Goal: Information Seeking & Learning: Check status

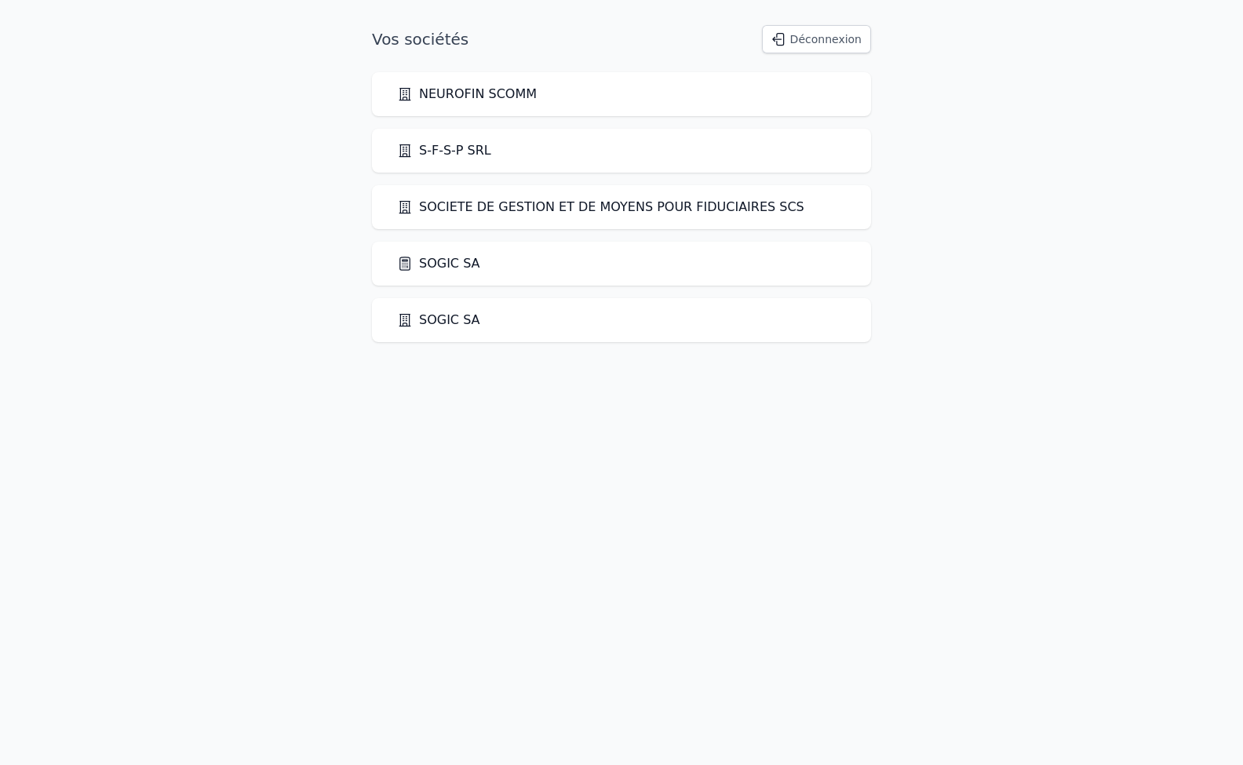
click at [439, 263] on link "SOGIC SA" at bounding box center [438, 263] width 83 height 19
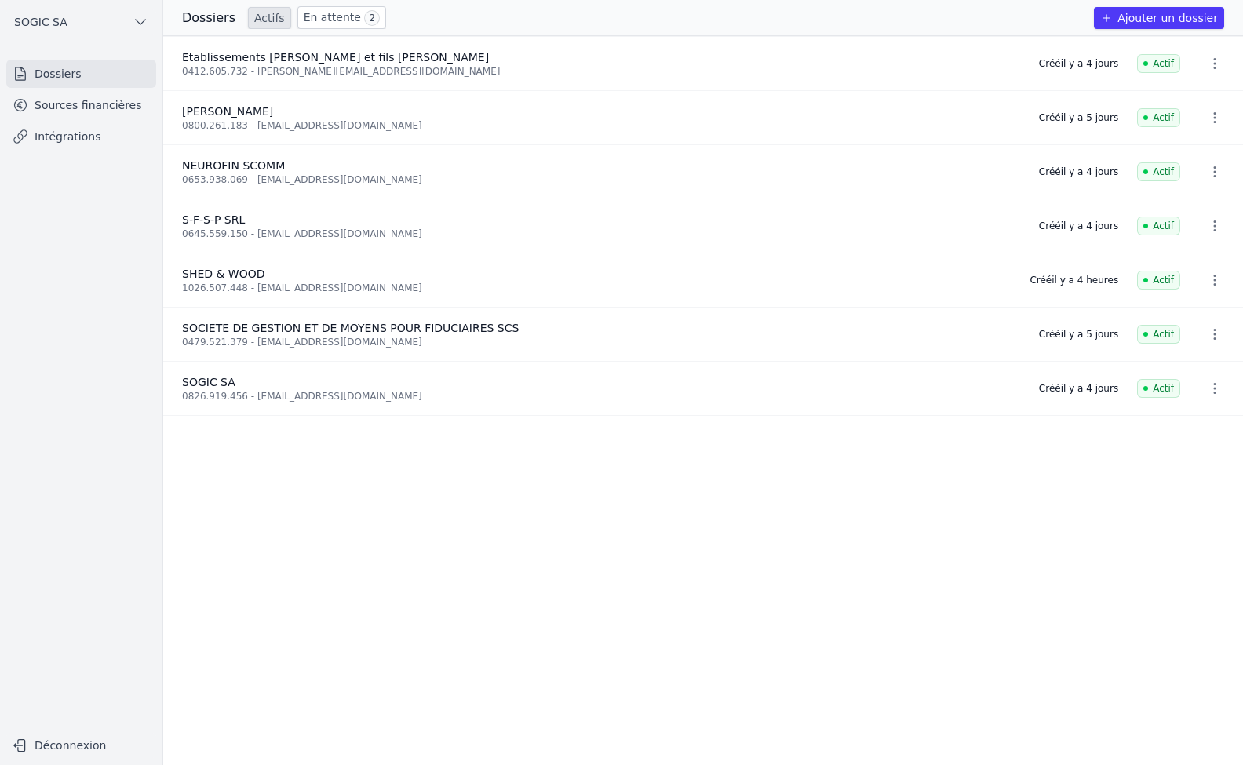
click at [69, 135] on link "Intégrations" at bounding box center [81, 136] width 150 height 28
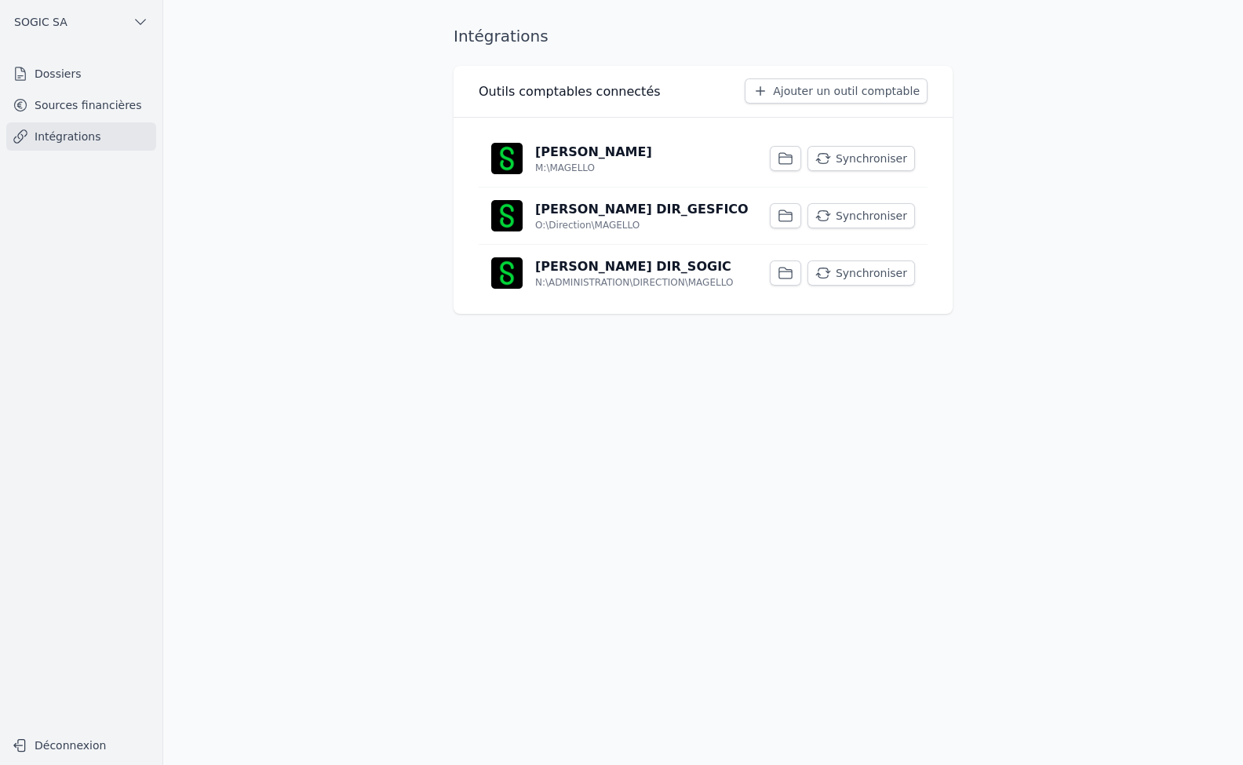
click at [863, 273] on button "Synchroniser" at bounding box center [860, 272] width 107 height 25
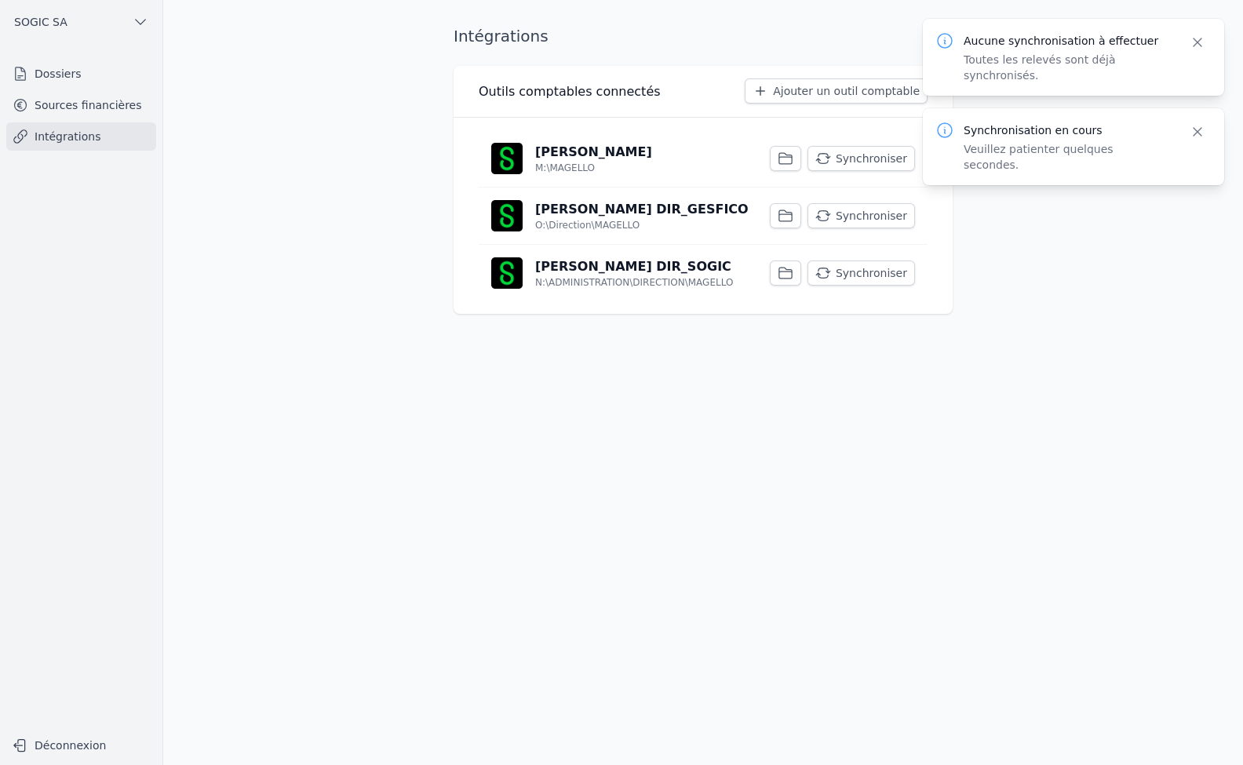
click at [846, 209] on button "Synchroniser" at bounding box center [860, 215] width 107 height 25
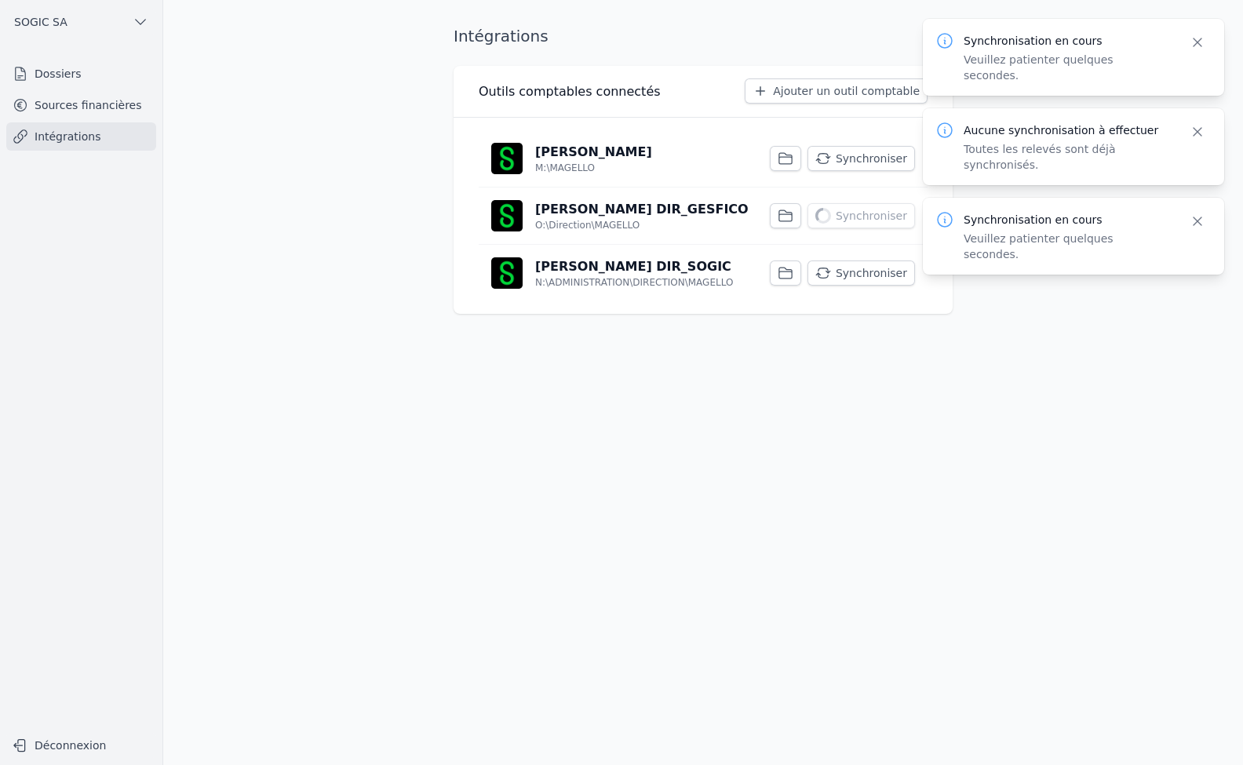
click at [861, 160] on button "Synchroniser" at bounding box center [860, 158] width 107 height 25
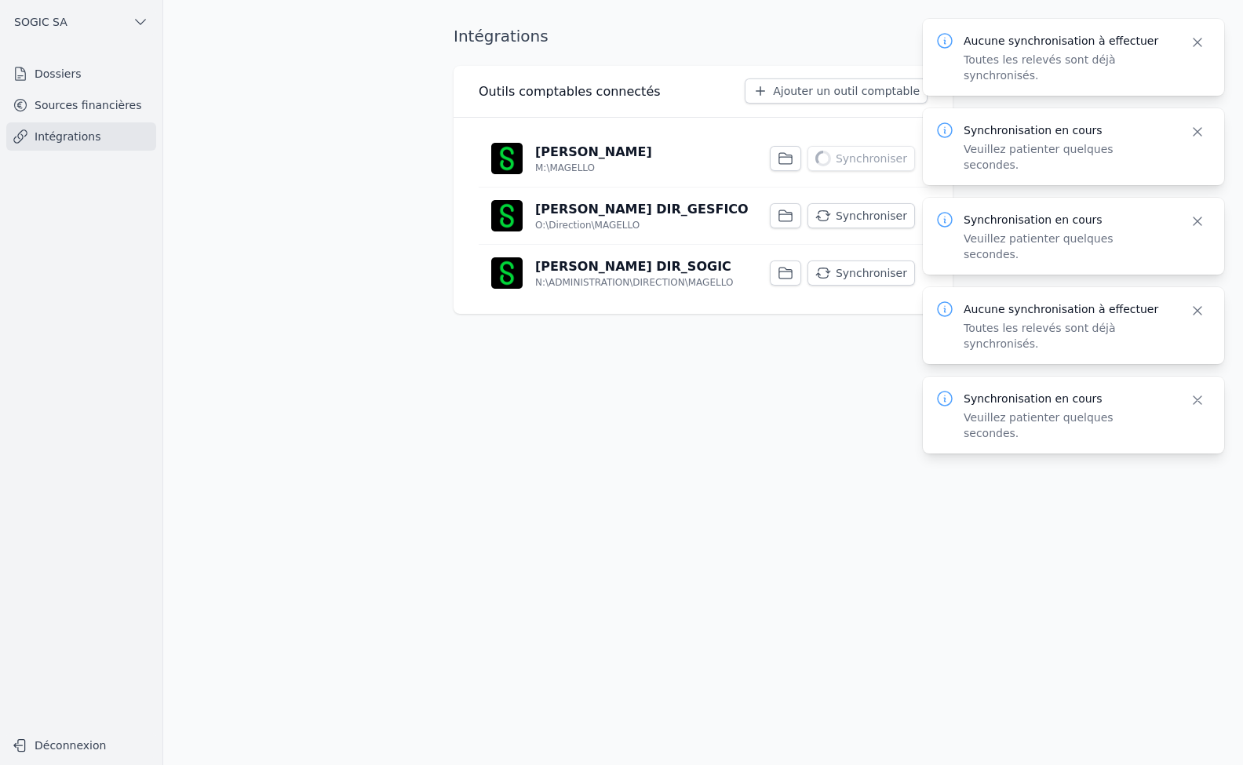
click at [56, 107] on link "Sources financières" at bounding box center [81, 105] width 150 height 28
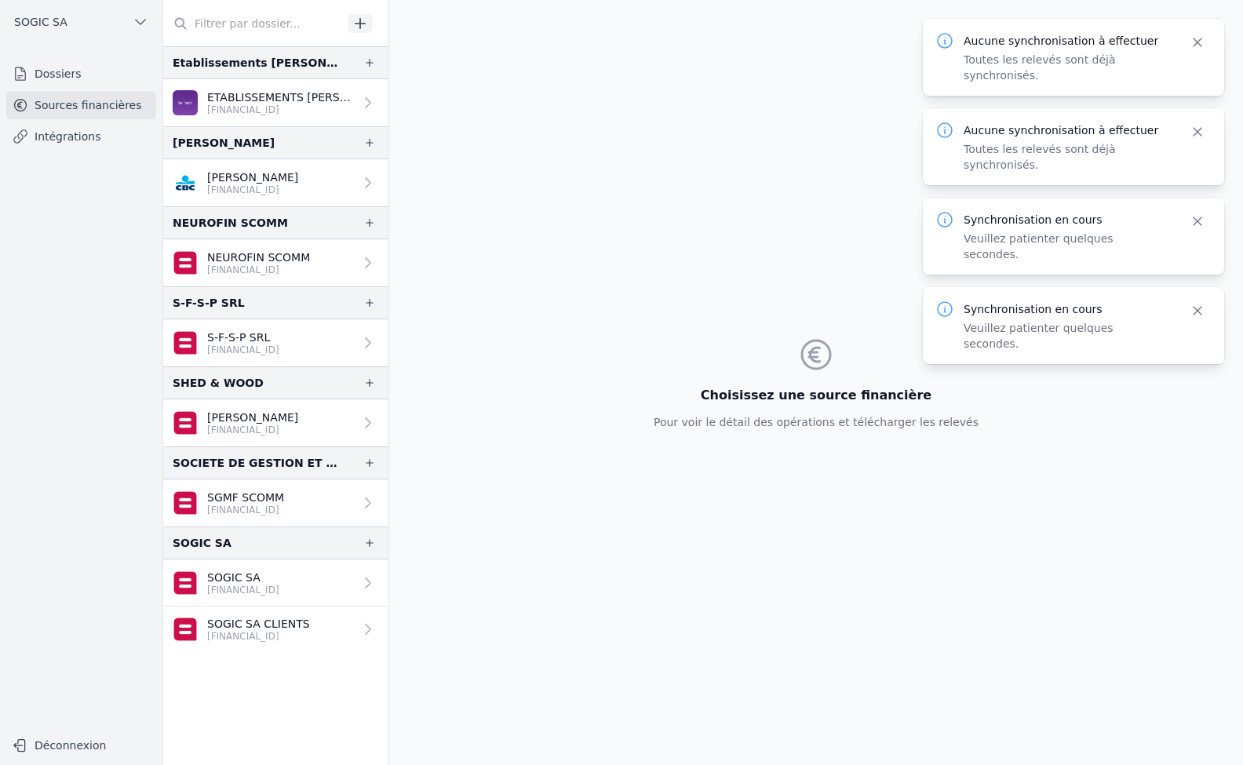
click at [265, 509] on p "[FINANCIAL_ID]" at bounding box center [245, 510] width 77 height 13
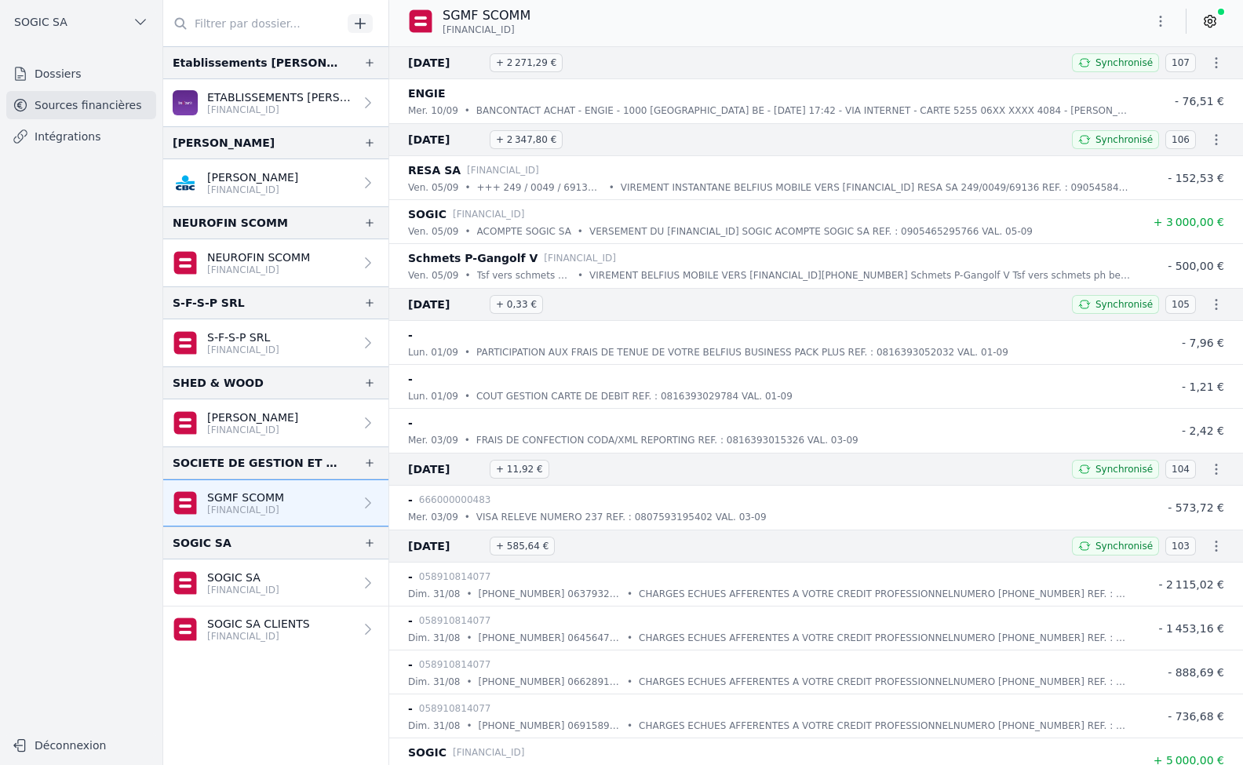
click at [53, 82] on link "Dossiers" at bounding box center [81, 74] width 150 height 28
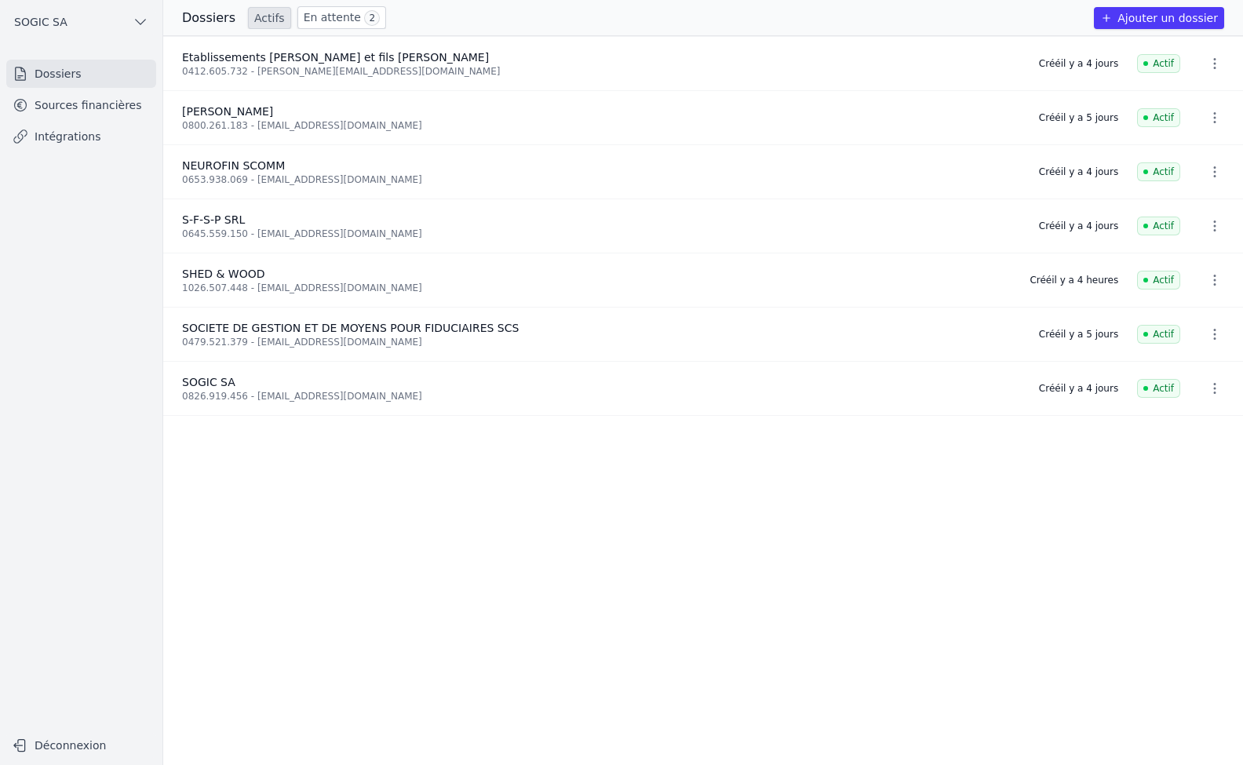
click at [269, 328] on span "SOCIETE DE GESTION ET DE MOYENS POUR FIDUCIAIRES SCS" at bounding box center [350, 328] width 337 height 13
click at [75, 106] on link "Sources financières" at bounding box center [81, 105] width 150 height 28
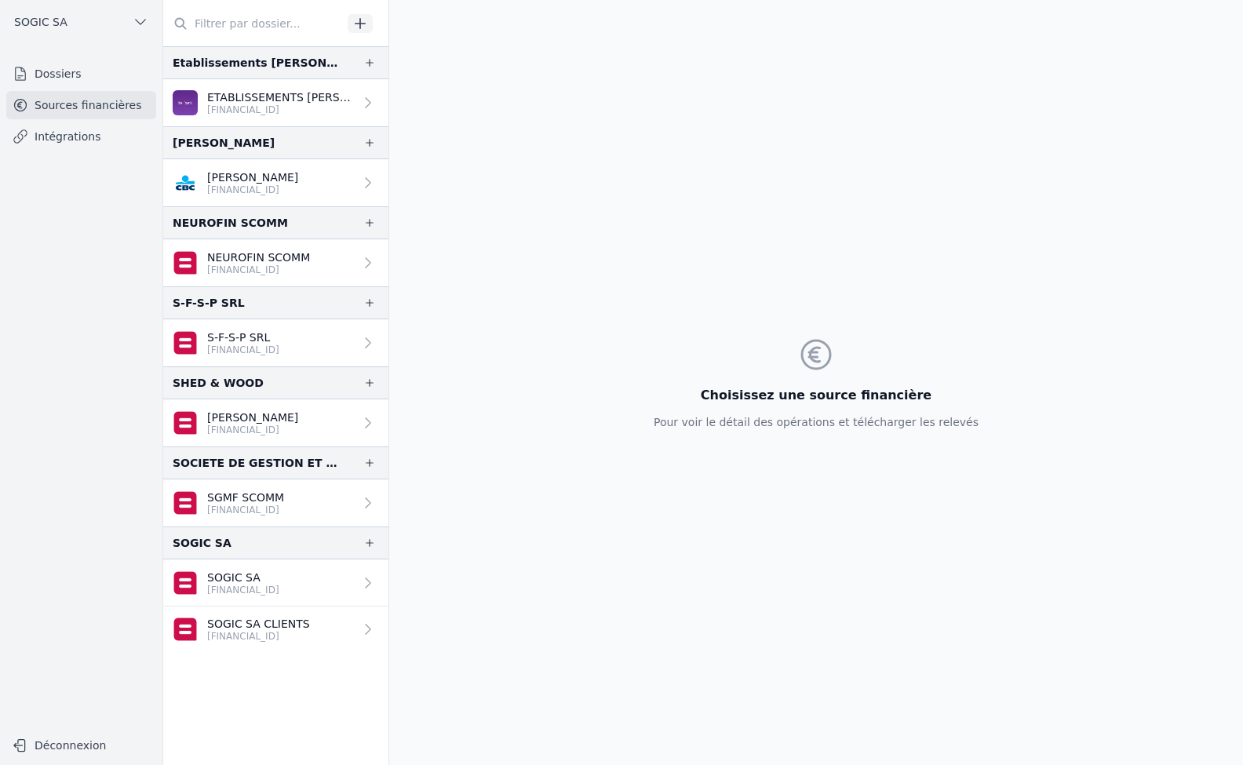
click at [74, 77] on link "Dossiers" at bounding box center [81, 74] width 150 height 28
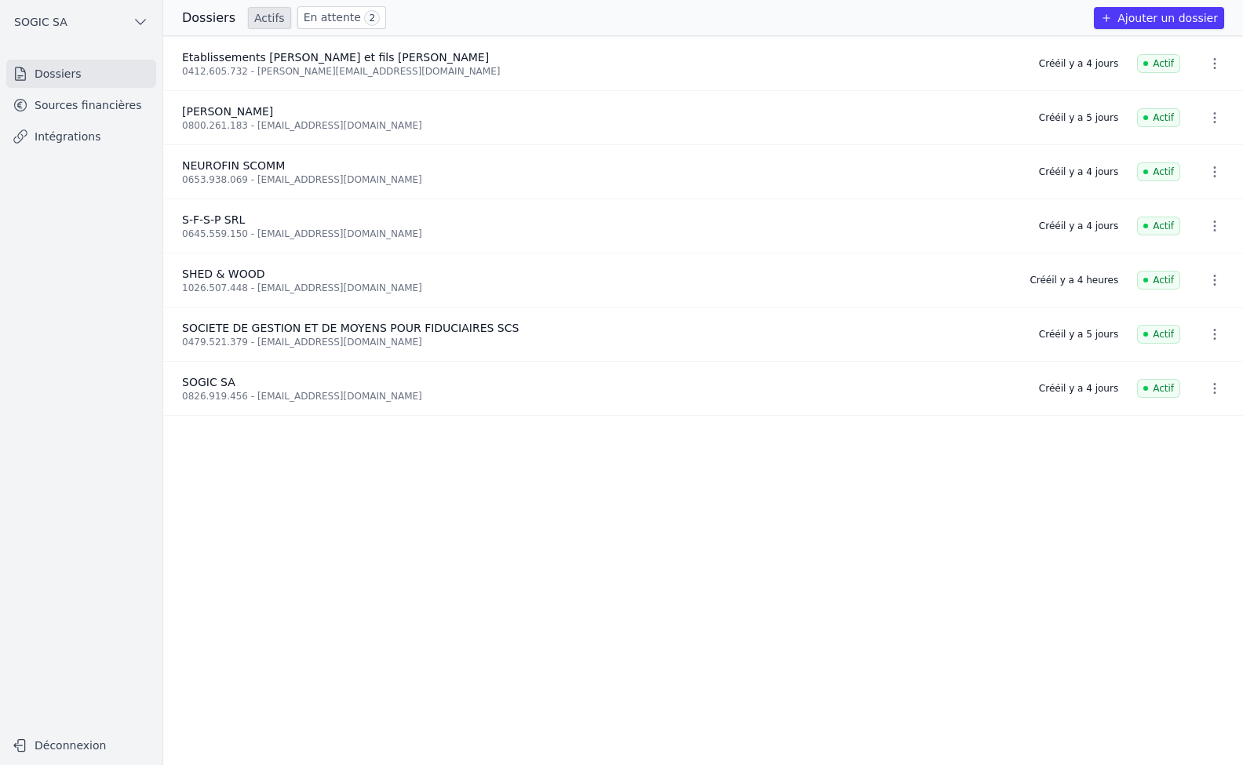
click at [100, 21] on button "SOGIC SA" at bounding box center [81, 21] width 150 height 25
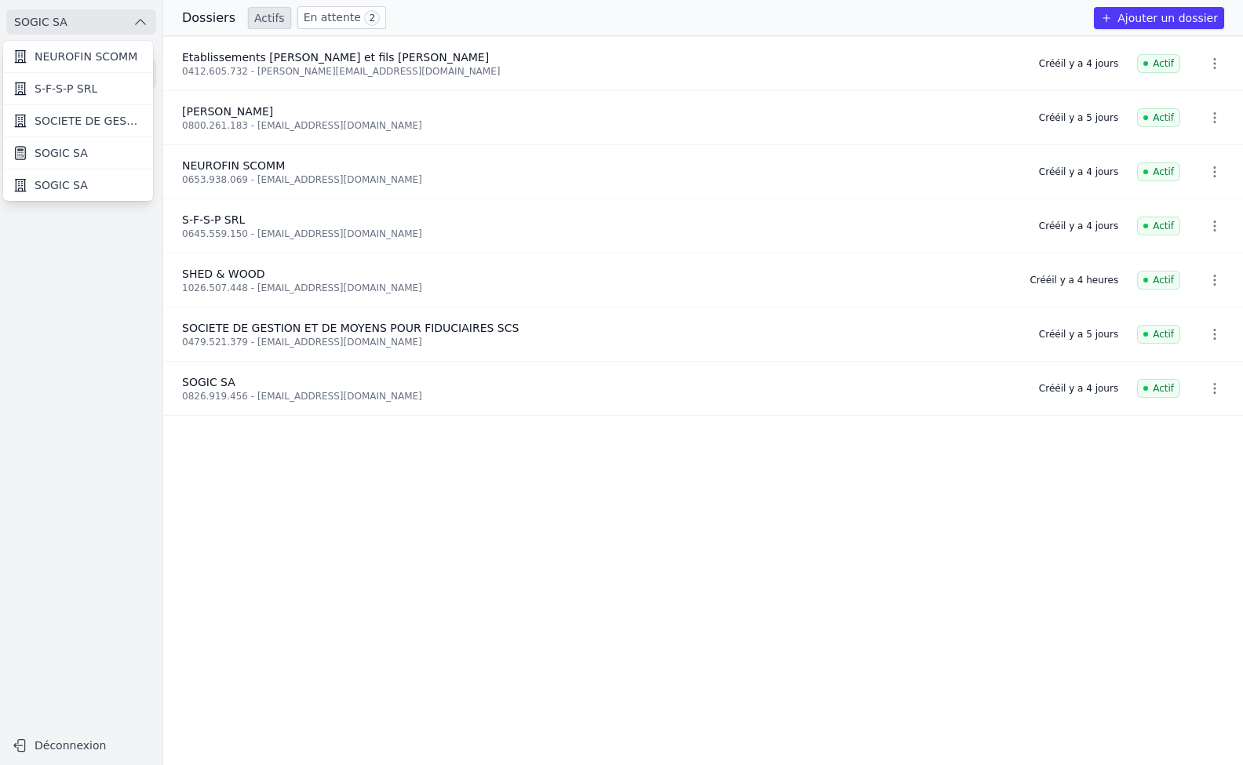
click at [91, 122] on span "SOCIETE DE GESTION ET DE MOYENS POUR FIDUCIAIRES SCS" at bounding box center [89, 121] width 109 height 16
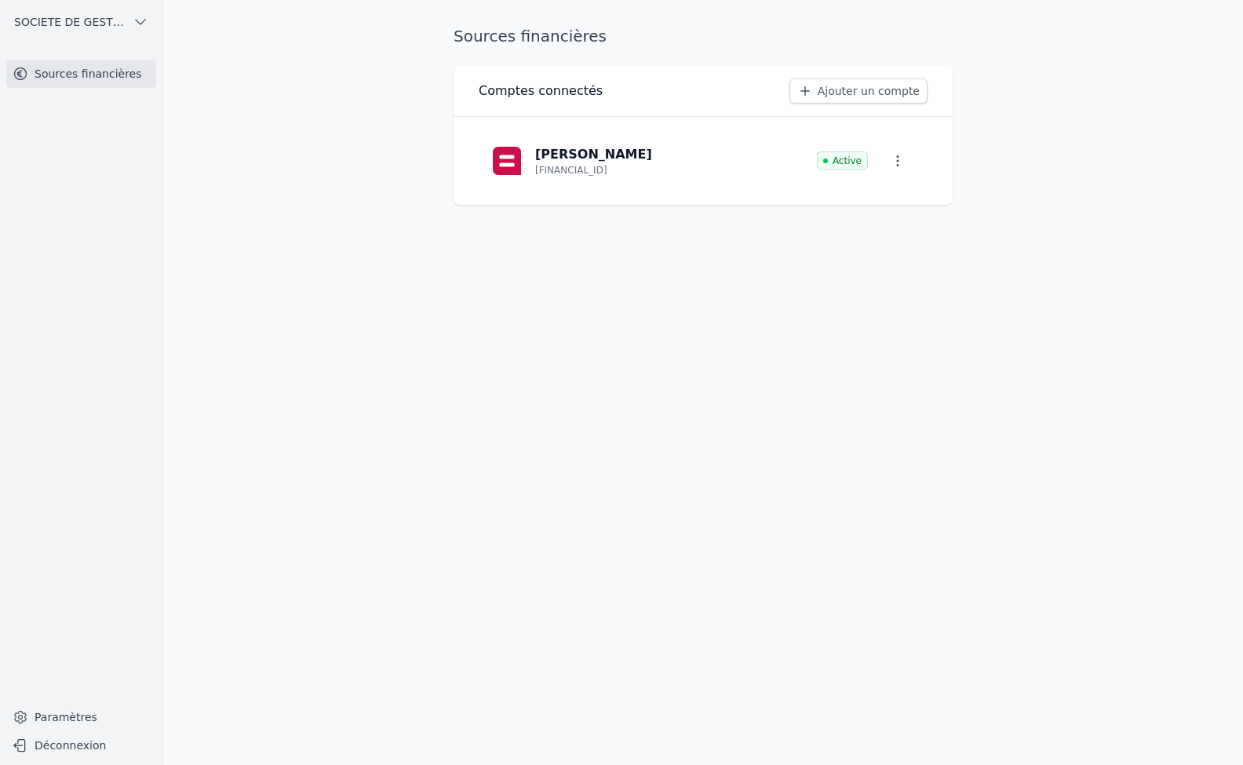
click at [83, 26] on span "SOCIETE DE GESTION ET DE MOYENS POUR FIDUCIAIRES SCS" at bounding box center [70, 22] width 112 height 16
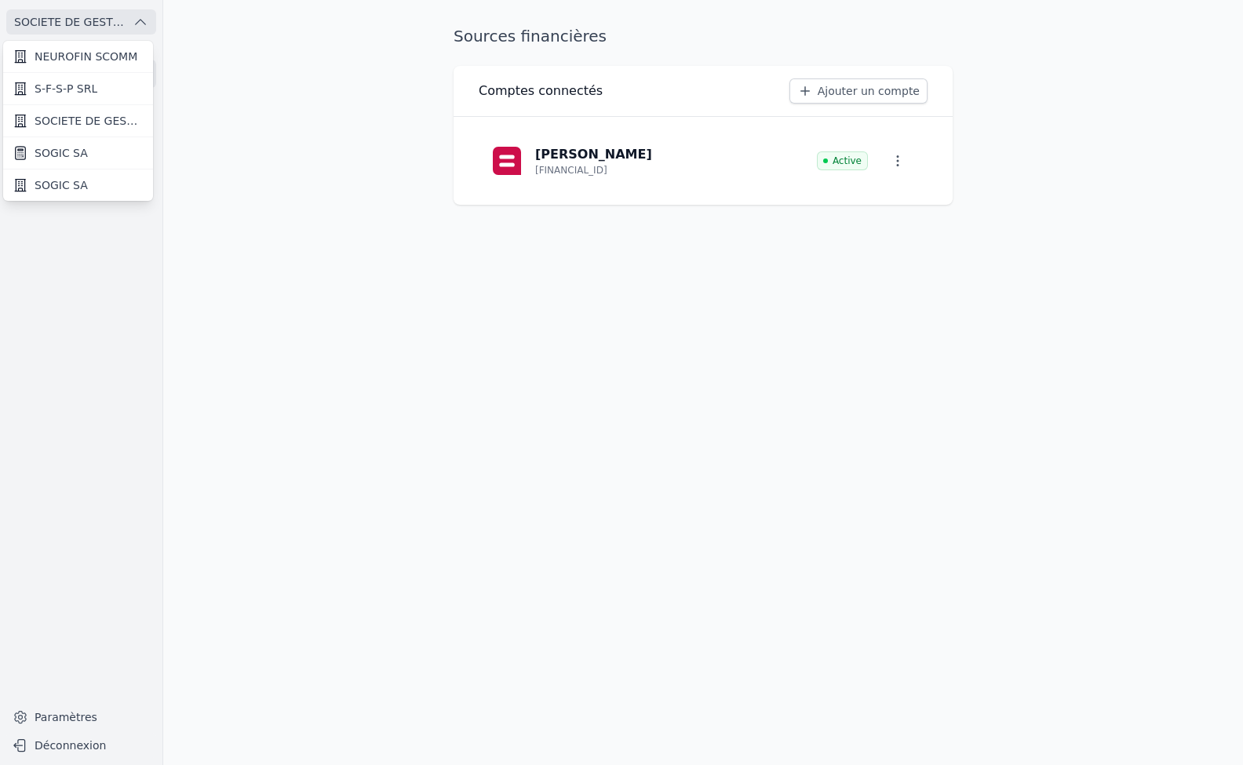
click at [79, 58] on span "NEUROFIN SCOMM" at bounding box center [86, 57] width 103 height 16
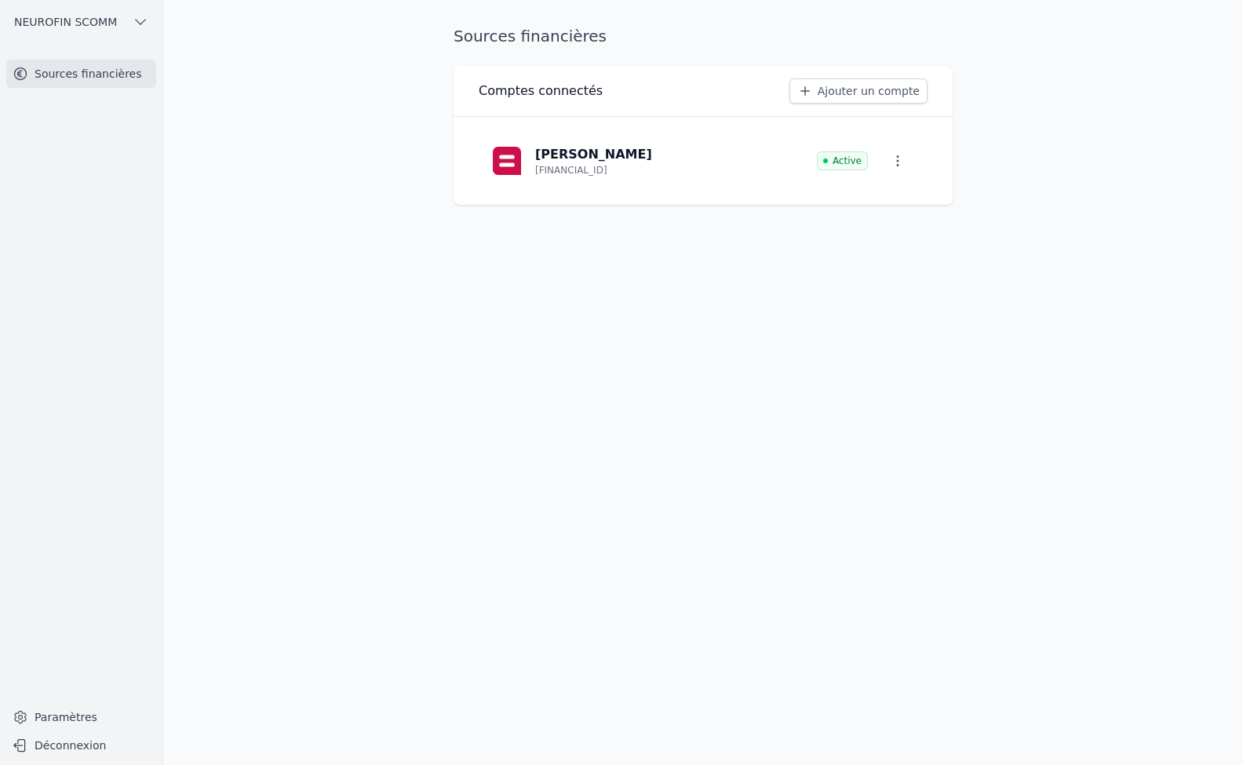
click at [89, 26] on span "NEUROFIN SCOMM" at bounding box center [65, 22] width 103 height 16
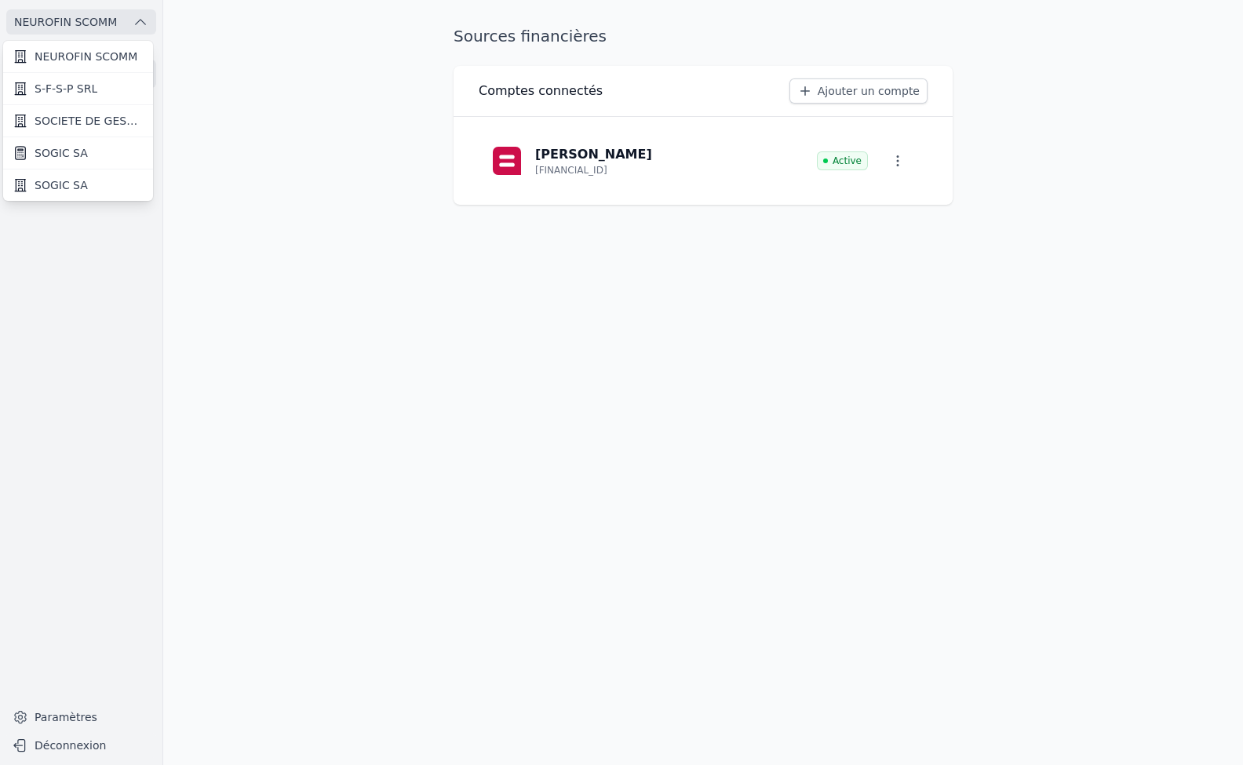
click at [81, 150] on span "SOGIC SA" at bounding box center [61, 153] width 53 height 16
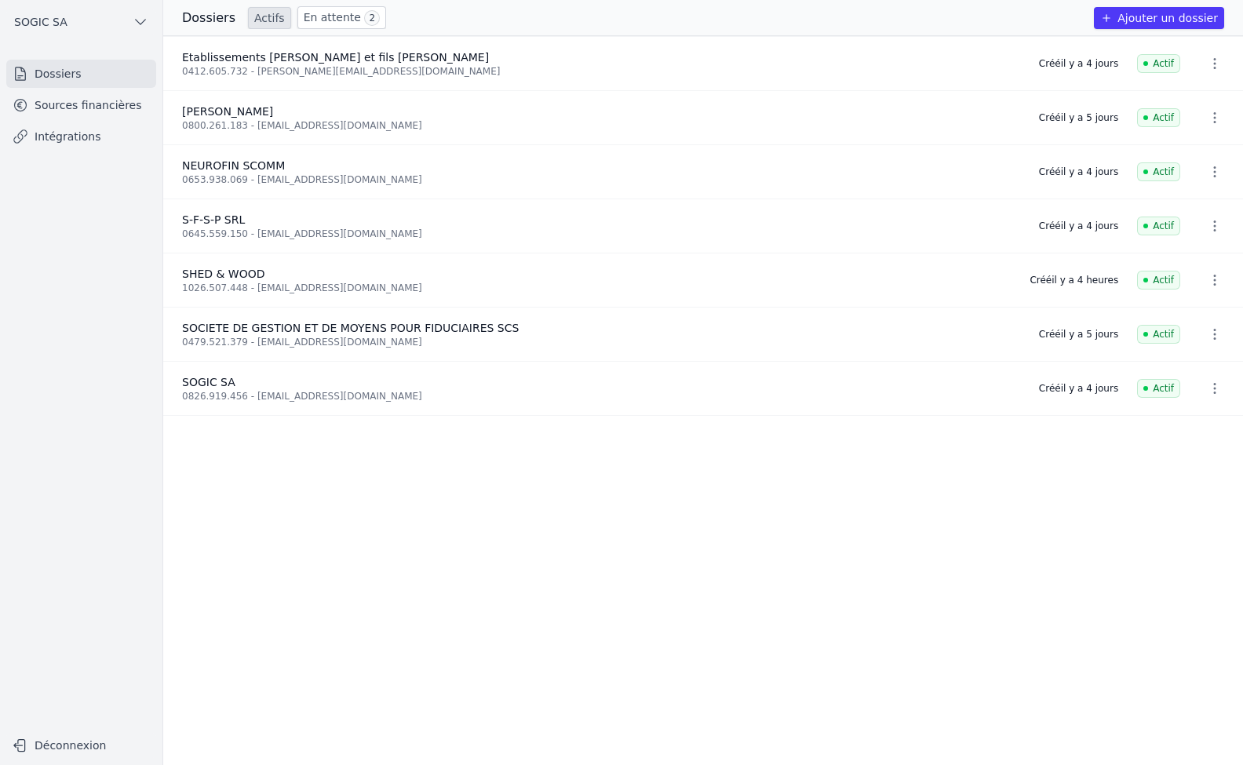
click at [99, 25] on button "SOGIC SA" at bounding box center [81, 21] width 150 height 25
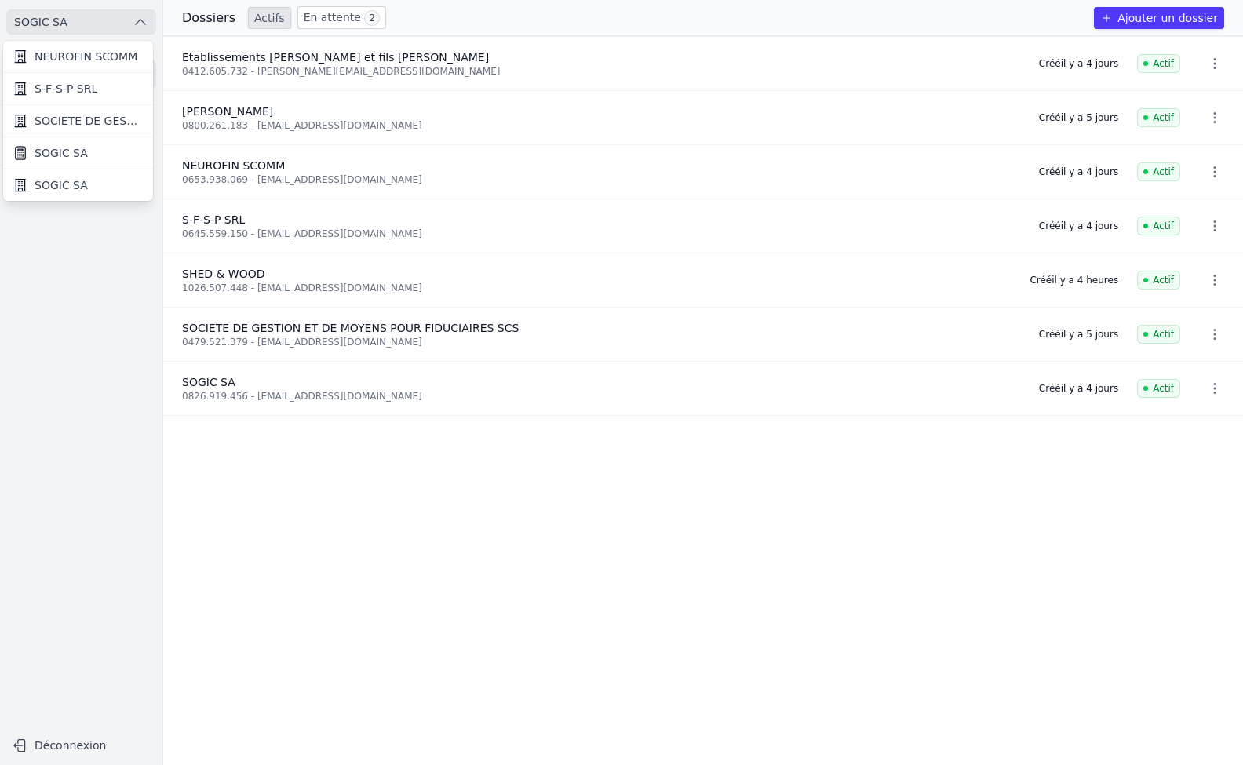
click at [84, 190] on link "SOGIC SA" at bounding box center [78, 184] width 150 height 31
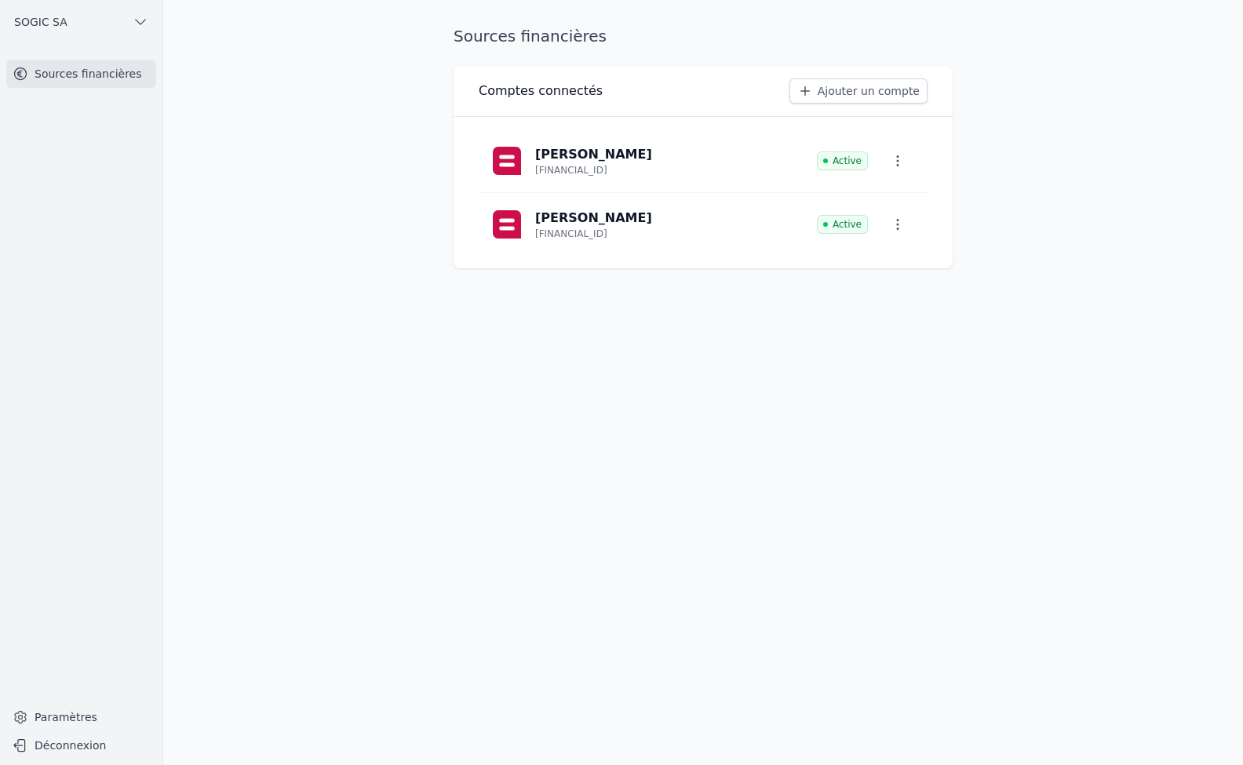
click at [81, 24] on button "SOGIC SA" at bounding box center [81, 21] width 150 height 25
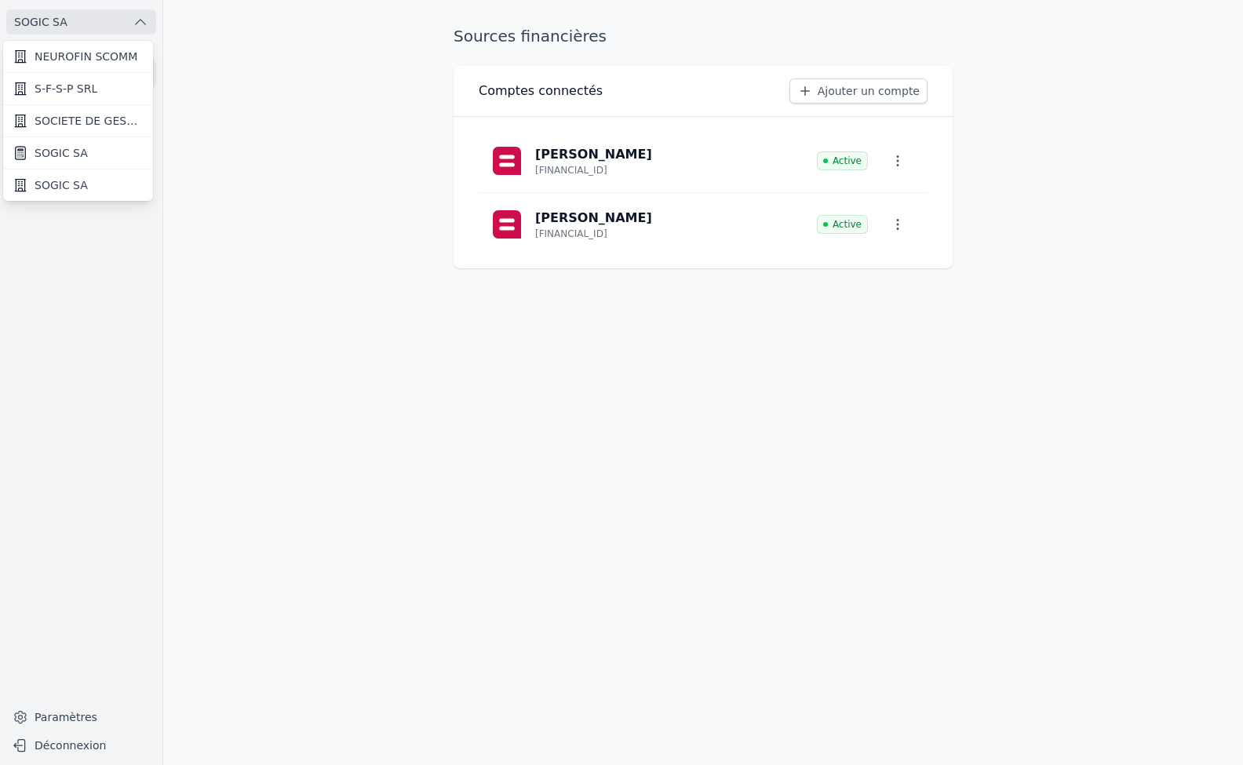
click at [66, 149] on span "SOGIC SA" at bounding box center [61, 153] width 53 height 16
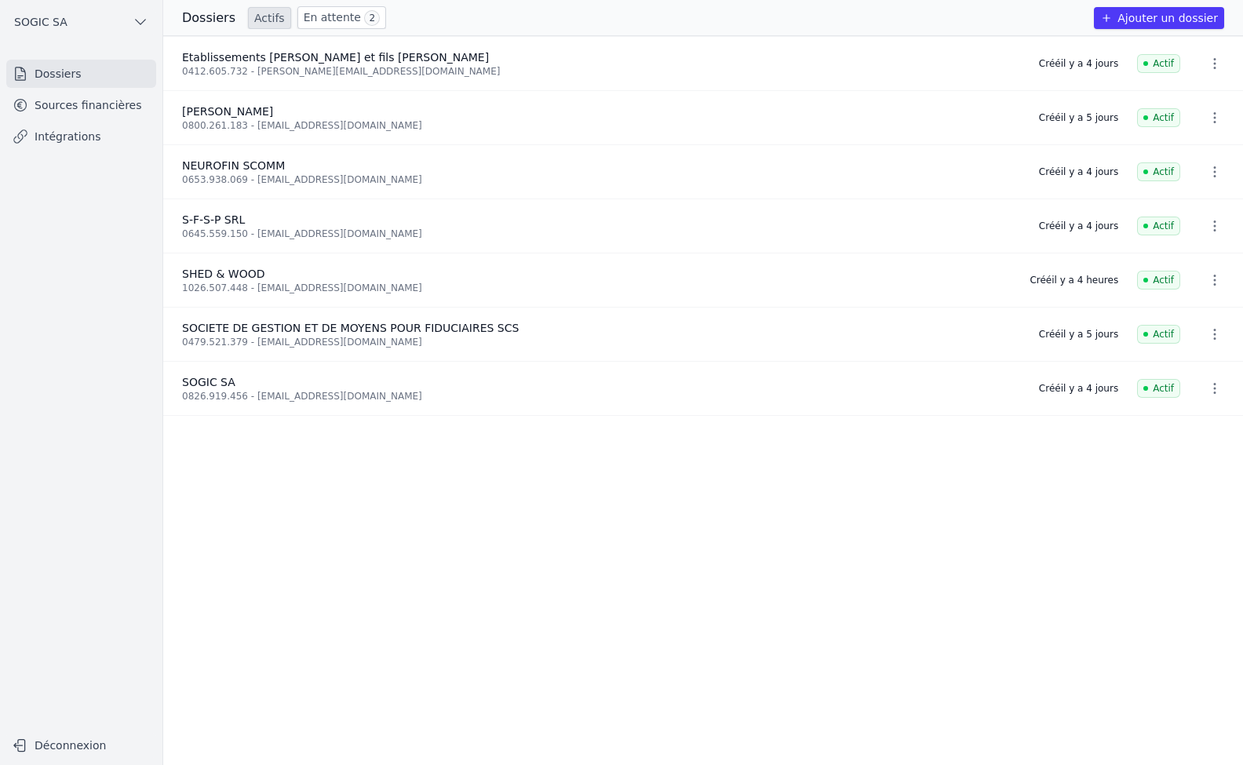
click at [75, 105] on link "Sources financières" at bounding box center [81, 105] width 150 height 28
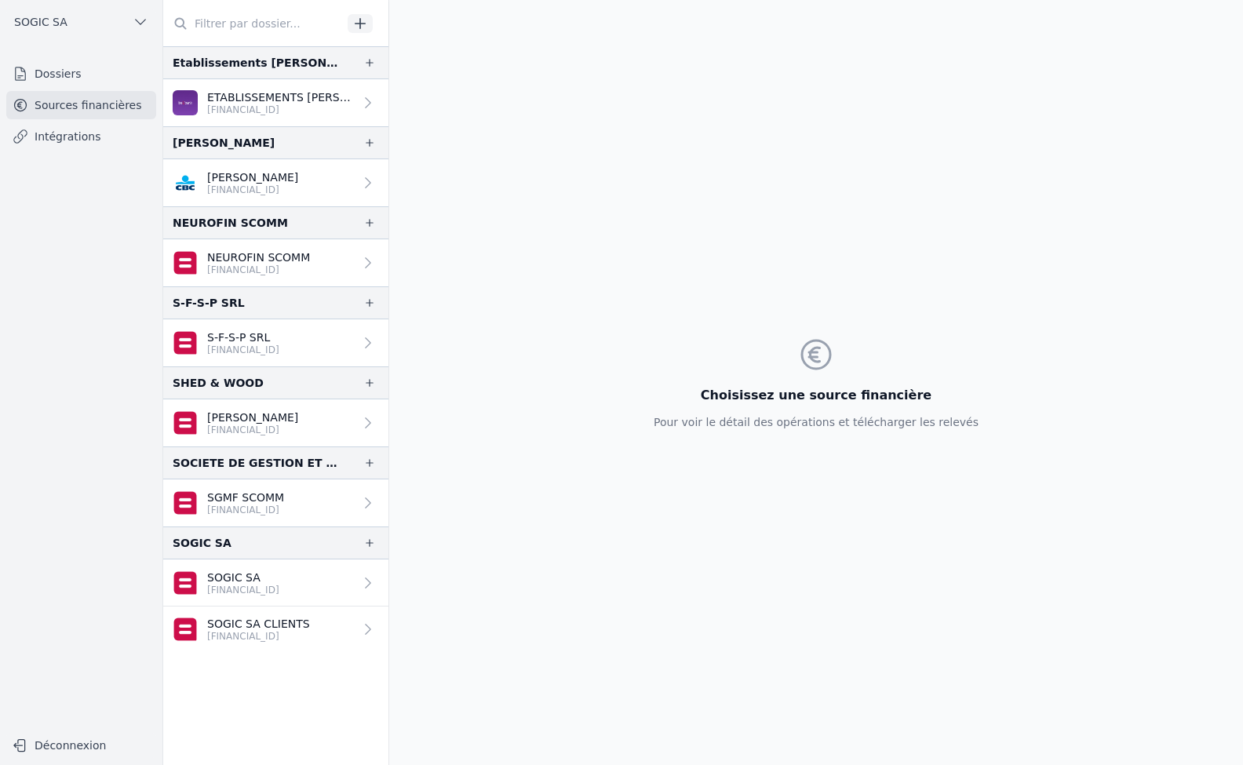
click at [65, 149] on link "Intégrations" at bounding box center [81, 136] width 150 height 28
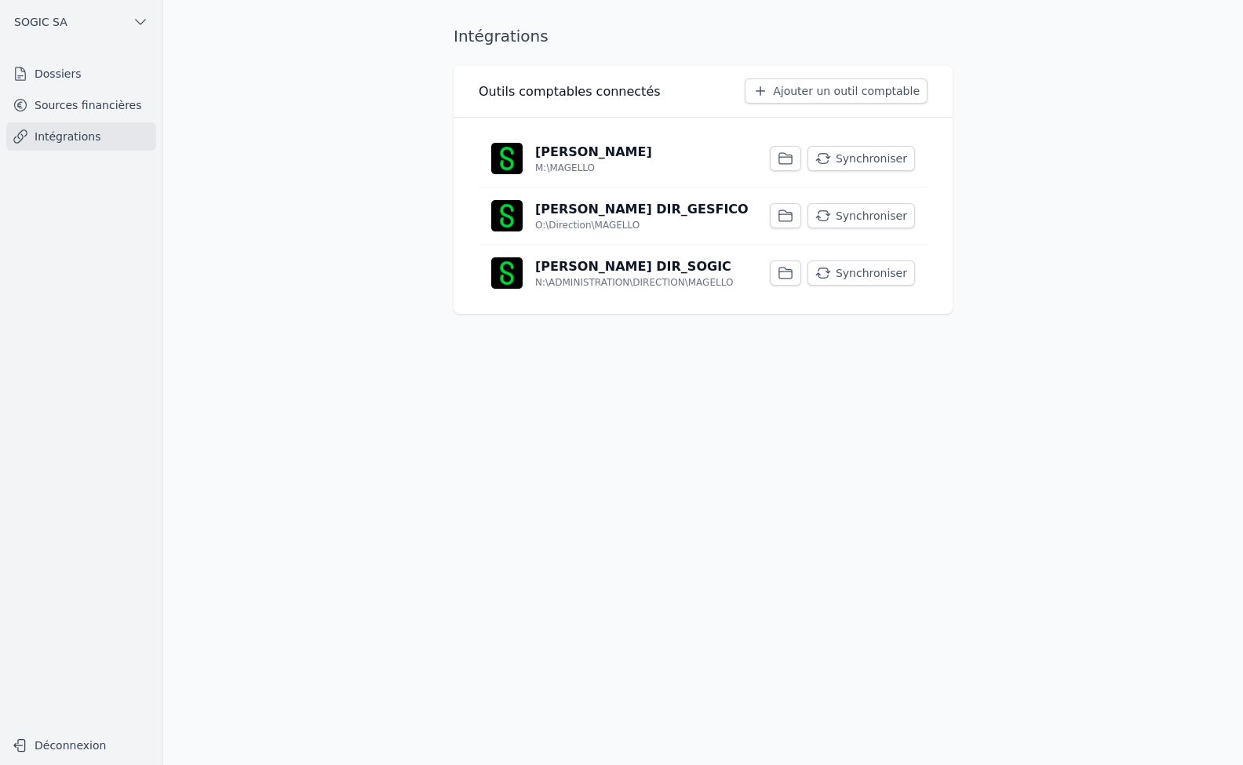
click at [621, 209] on p "Sage BOB DIR_GESFICO" at bounding box center [641, 209] width 213 height 19
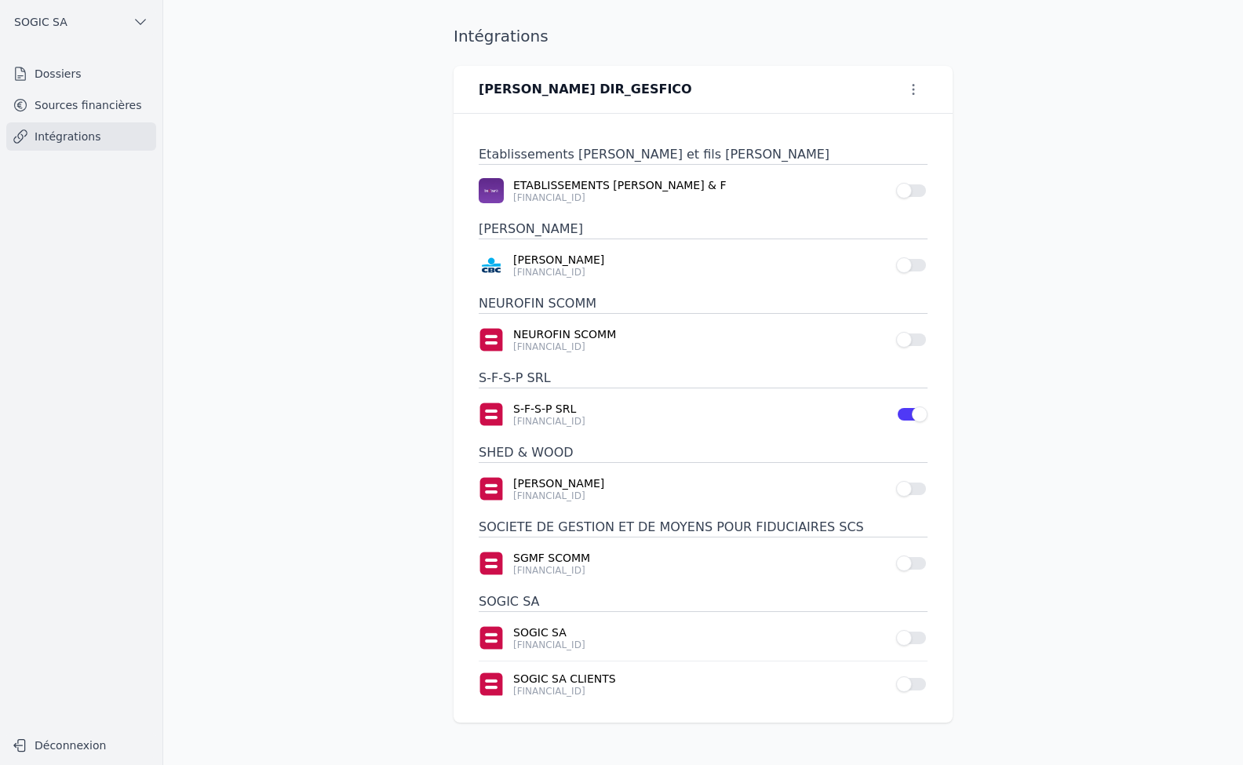
click at [86, 141] on link "Intégrations" at bounding box center [81, 136] width 150 height 28
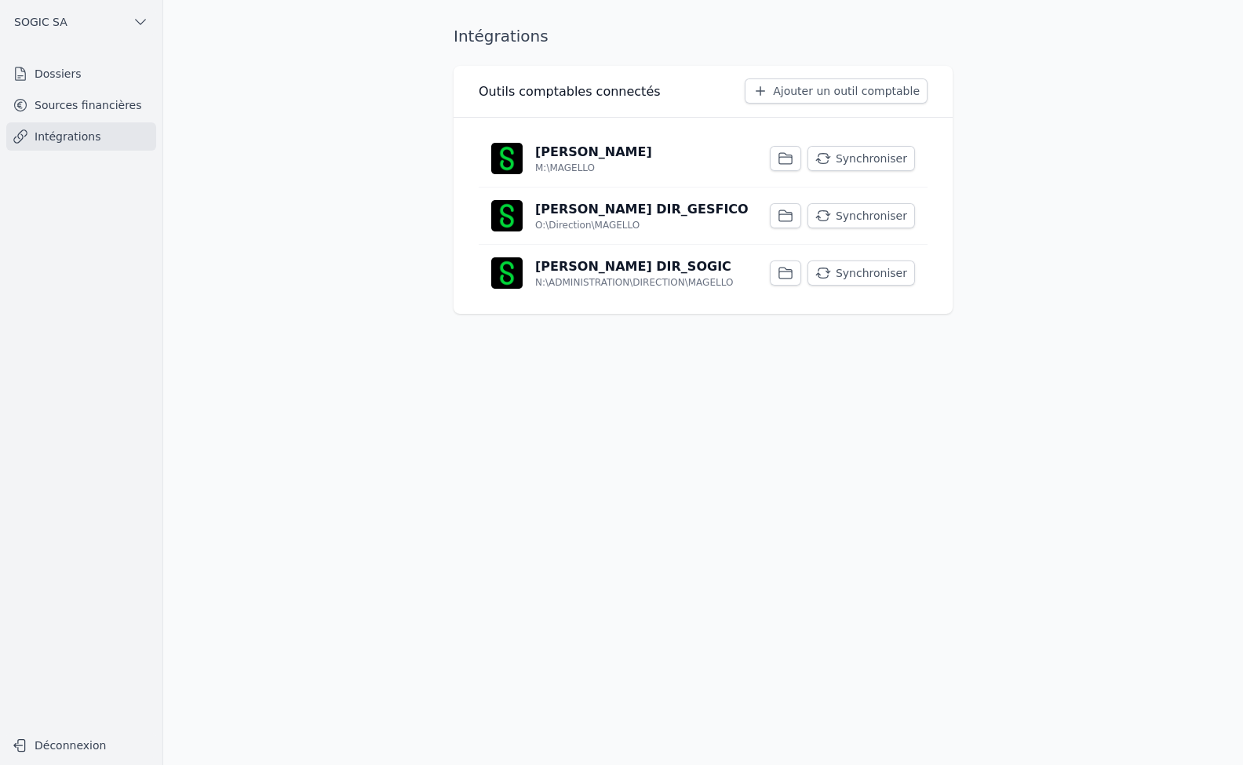
click at [534, 167] on div "Sage BOB M:\MAGELLO" at bounding box center [571, 158] width 161 height 31
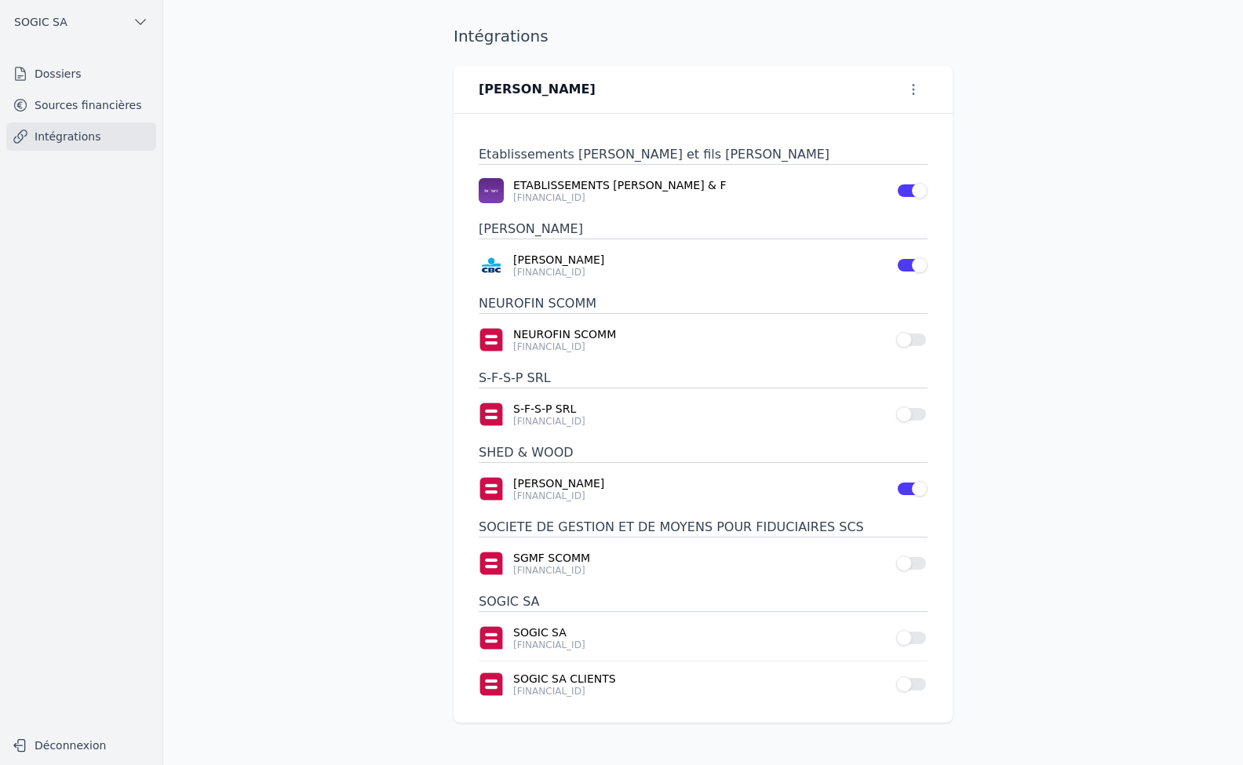
click at [56, 129] on link "Intégrations" at bounding box center [81, 136] width 150 height 28
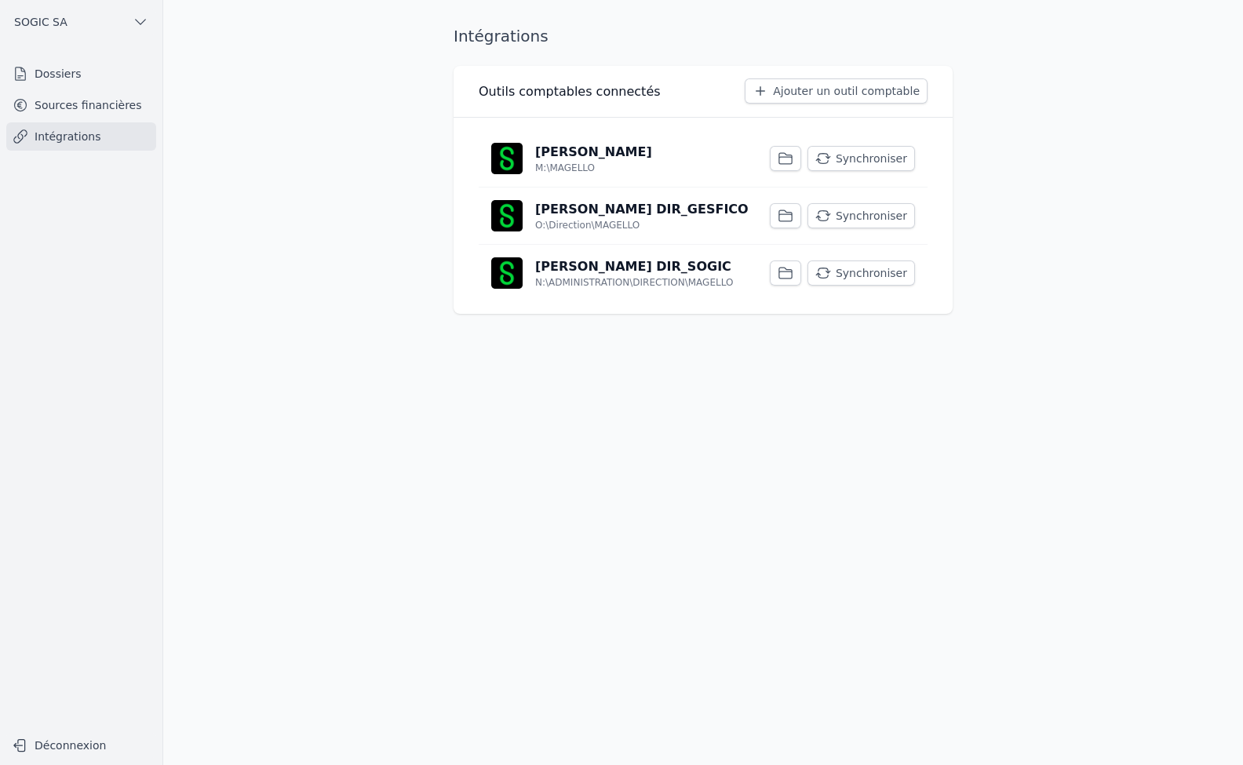
click at [557, 280] on p "N:\ADMINISTRATION\DIRECTION\MAGELLO" at bounding box center [634, 282] width 198 height 13
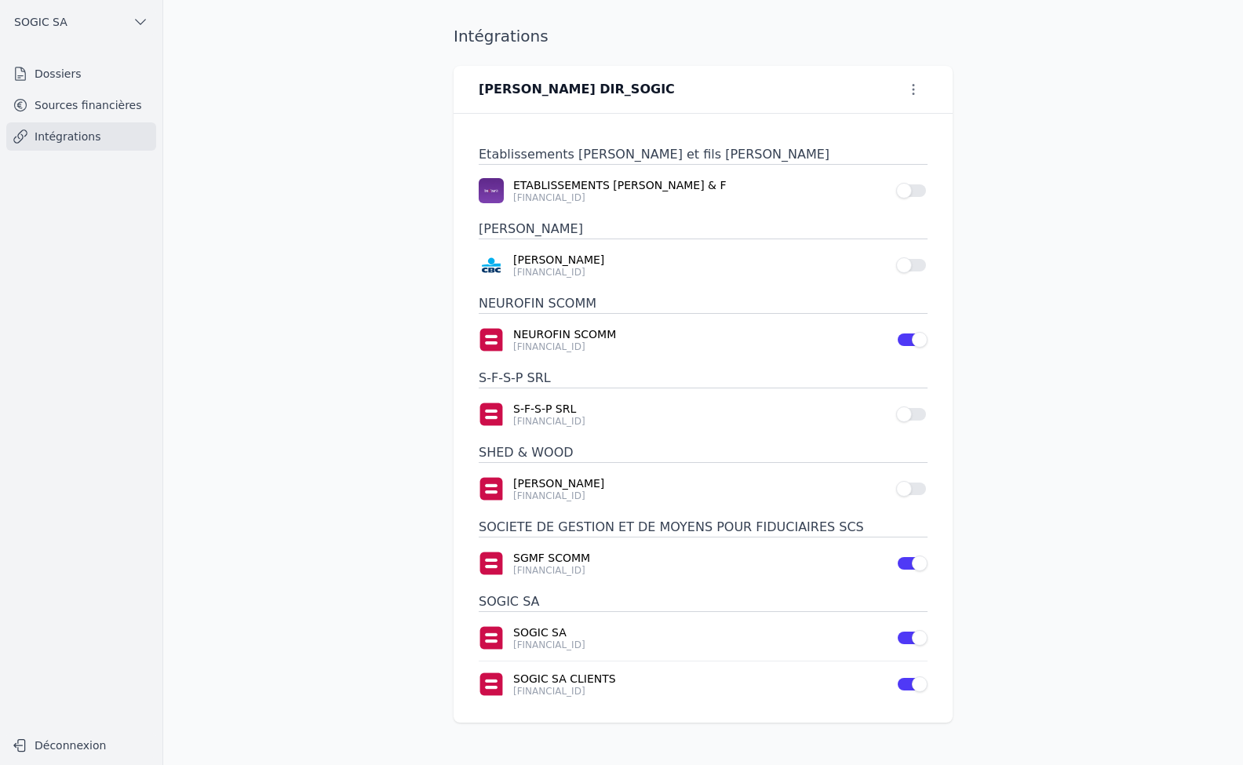
click at [55, 104] on link "Sources financières" at bounding box center [81, 105] width 150 height 28
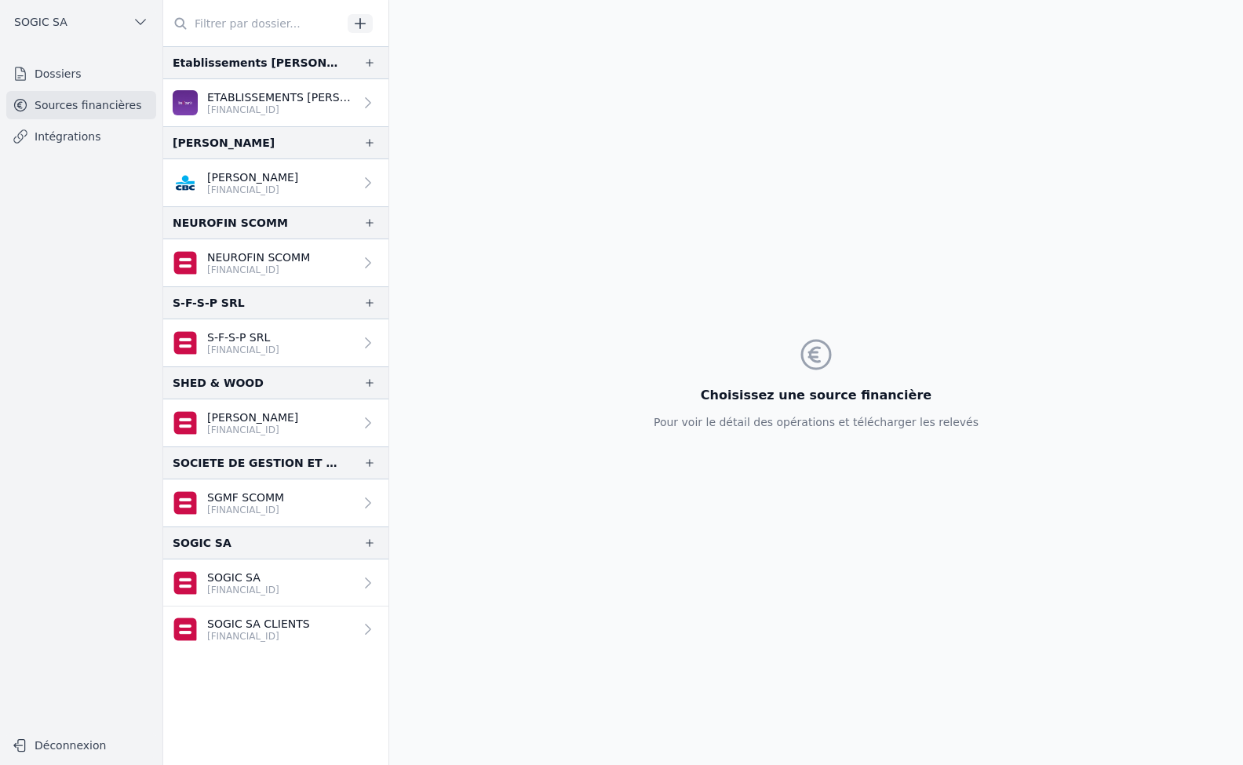
click at [250, 502] on p "SGMF SCOMM" at bounding box center [245, 498] width 77 height 16
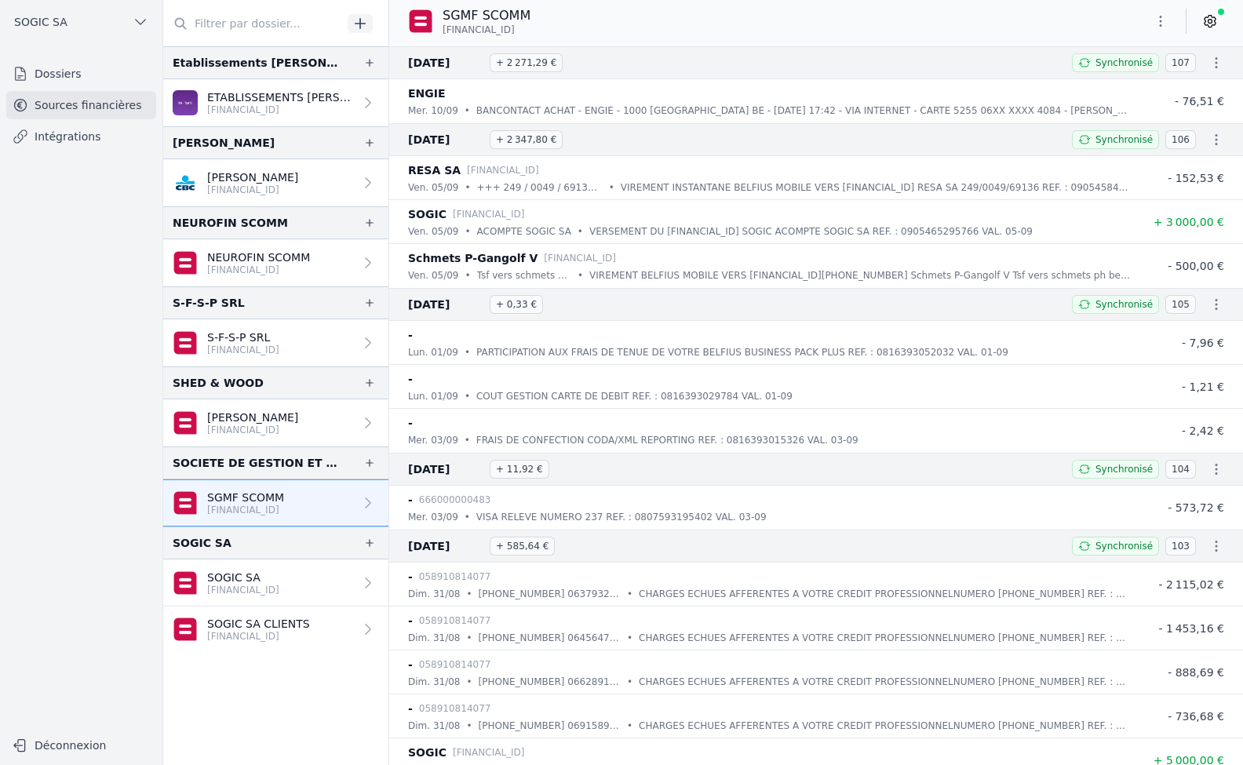
click at [252, 502] on p "SGMF SCOMM" at bounding box center [245, 498] width 77 height 16
click at [260, 504] on p "[FINANCIAL_ID]" at bounding box center [245, 510] width 77 height 13
click at [57, 72] on link "Dossiers" at bounding box center [81, 74] width 150 height 28
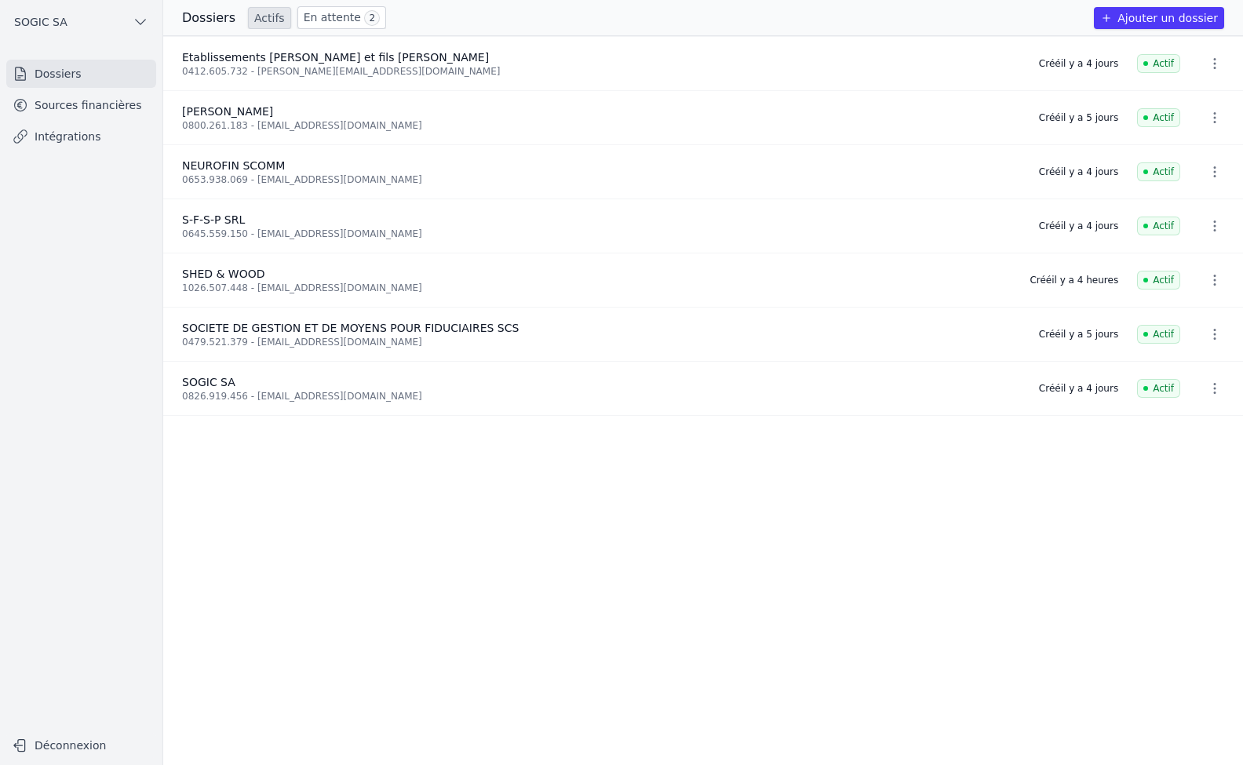
click at [80, 20] on button "SOGIC SA" at bounding box center [81, 21] width 150 height 25
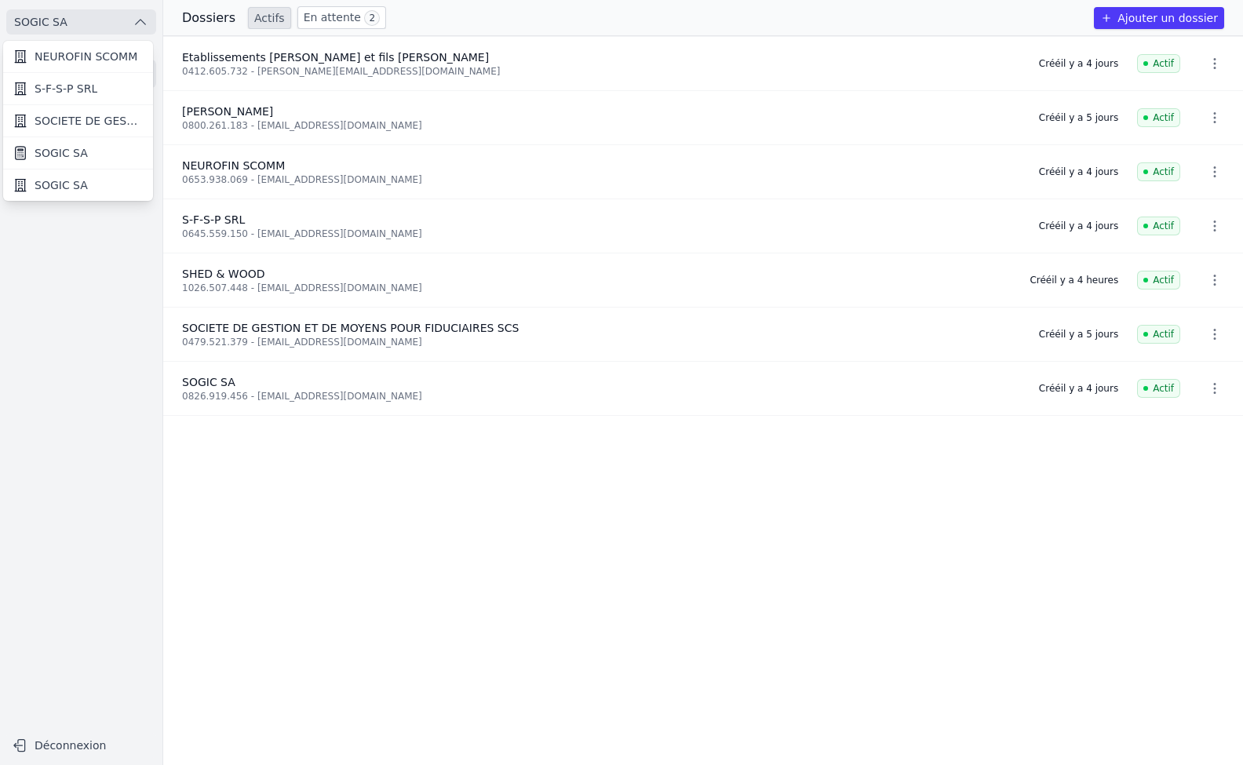
click at [111, 126] on span "SOCIETE DE GESTION ET DE MOYENS POUR FIDUCIAIRES SCS" at bounding box center [89, 121] width 109 height 16
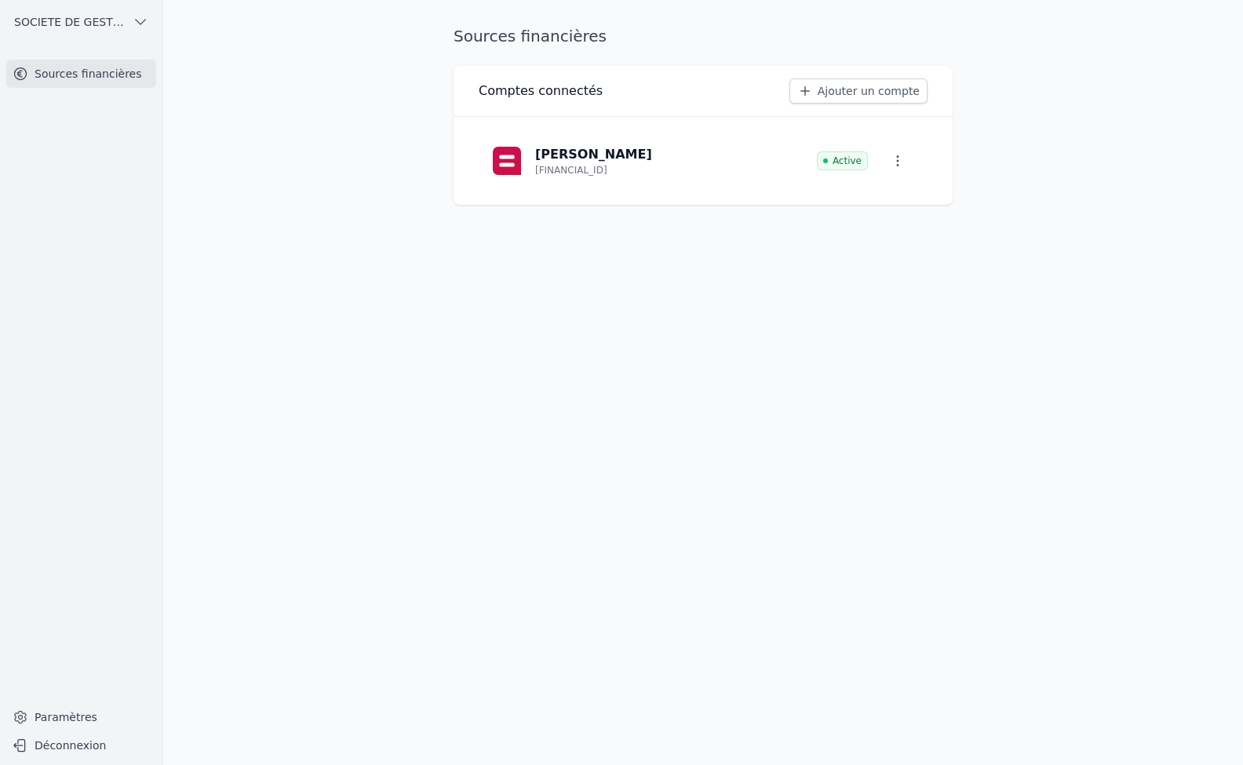
click at [91, 78] on link "Sources financières" at bounding box center [81, 74] width 150 height 28
click at [553, 170] on p "[FINANCIAL_ID]" at bounding box center [571, 170] width 72 height 13
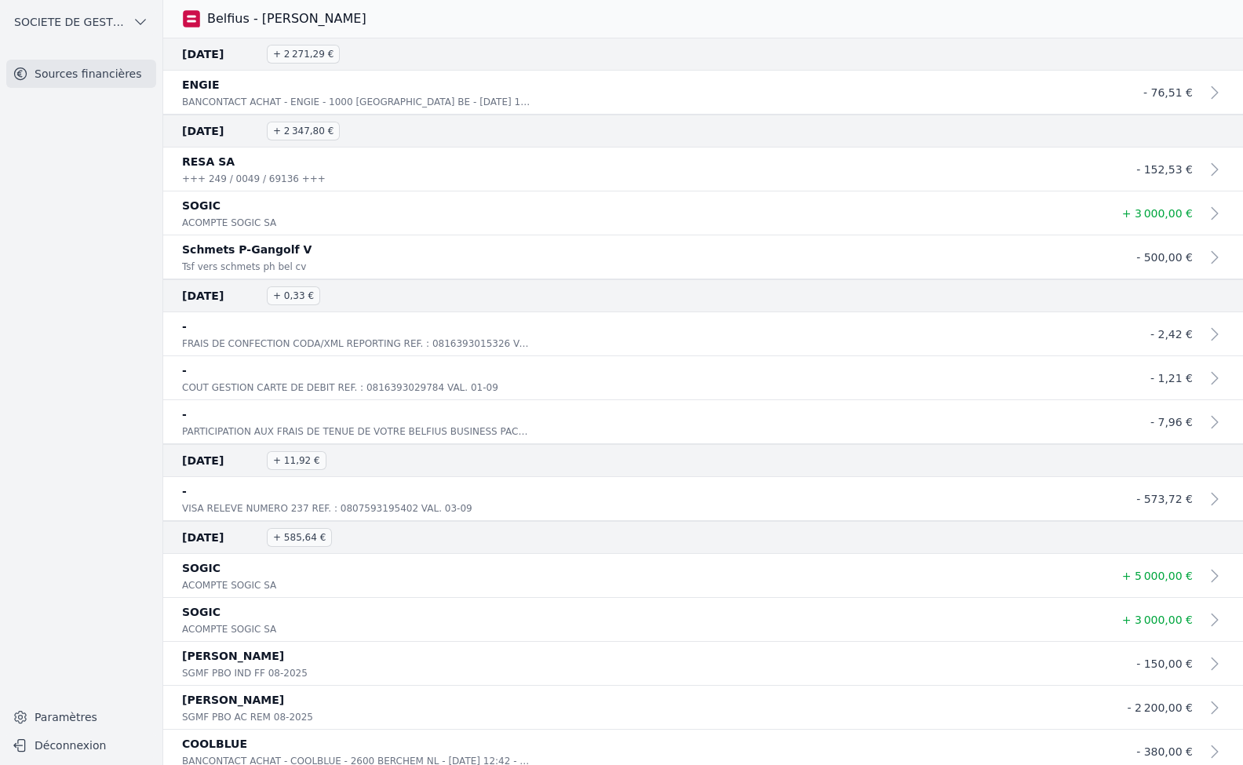
click at [53, 23] on span "SOCIETE DE GESTION ET DE MOYENS POUR FIDUCIAIRES SCS" at bounding box center [70, 22] width 112 height 16
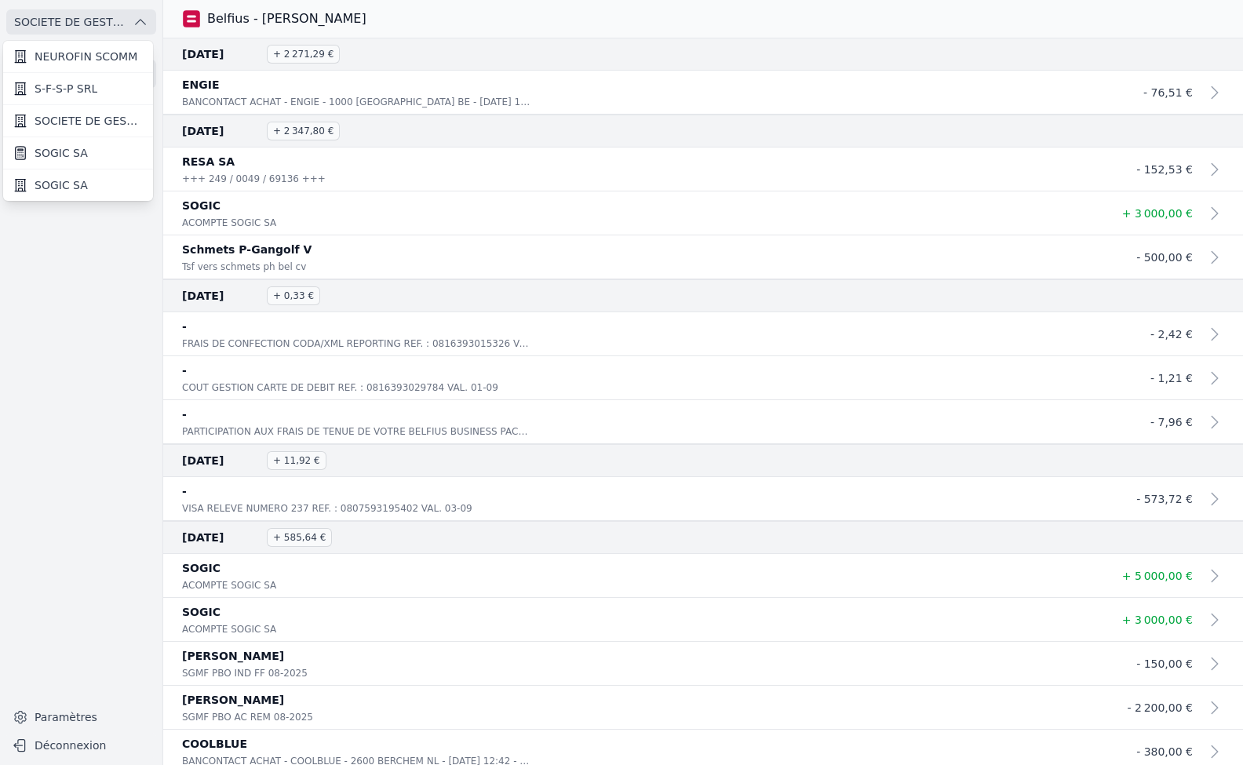
click at [87, 61] on span "NEUROFIN SCOMM" at bounding box center [86, 57] width 103 height 16
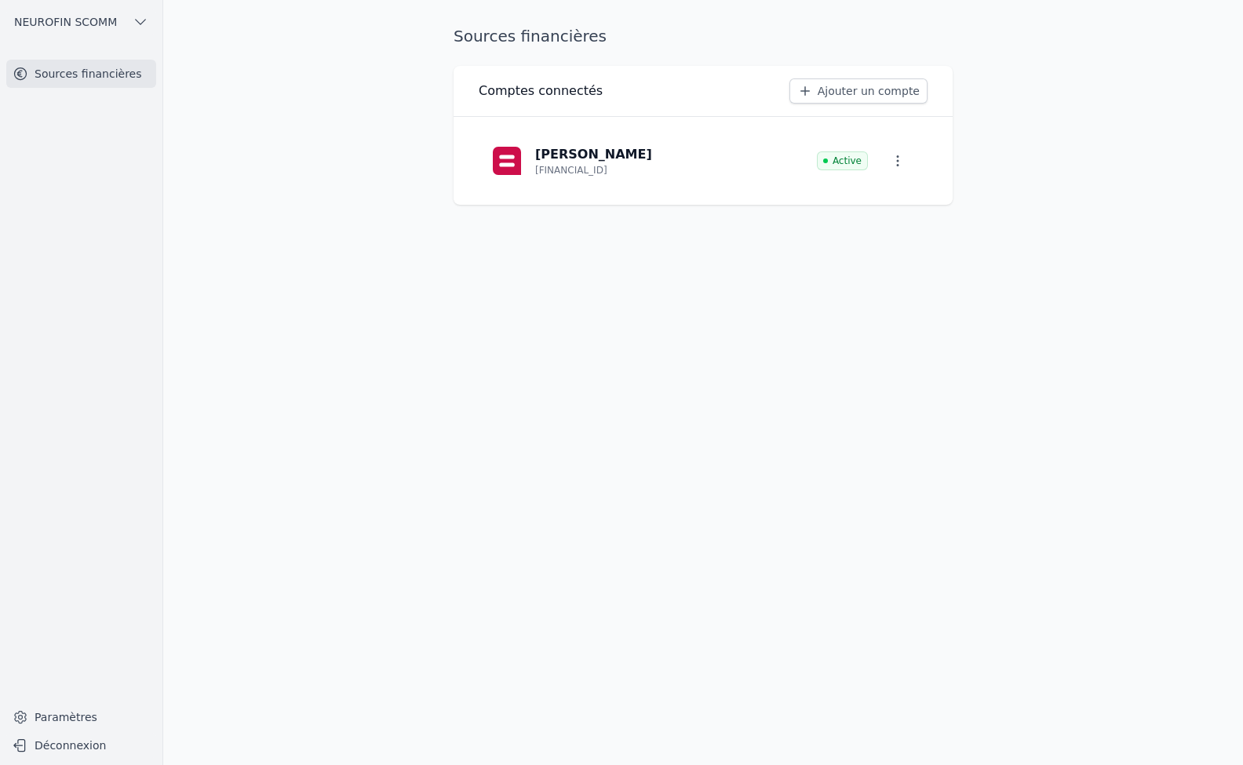
click at [573, 166] on p "[FINANCIAL_ID]" at bounding box center [571, 170] width 72 height 13
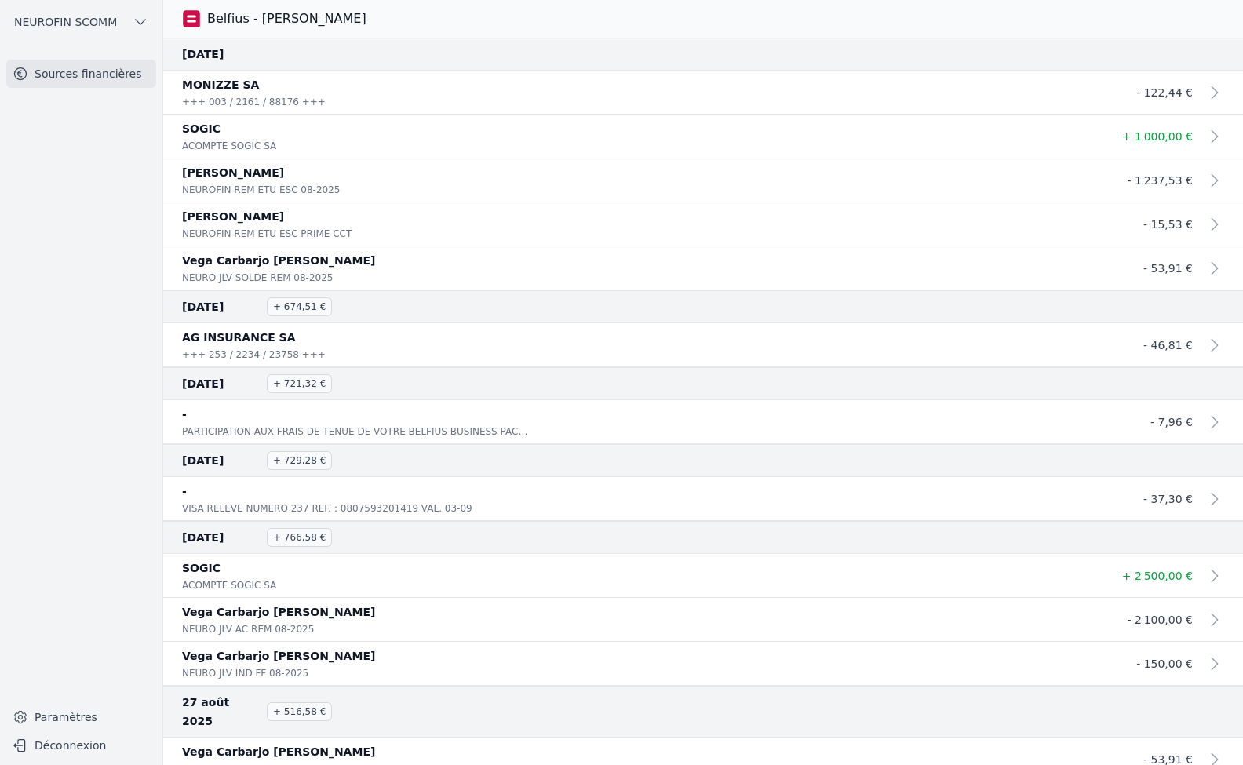
click at [36, 22] on span "NEUROFIN SCOMM" at bounding box center [65, 22] width 103 height 16
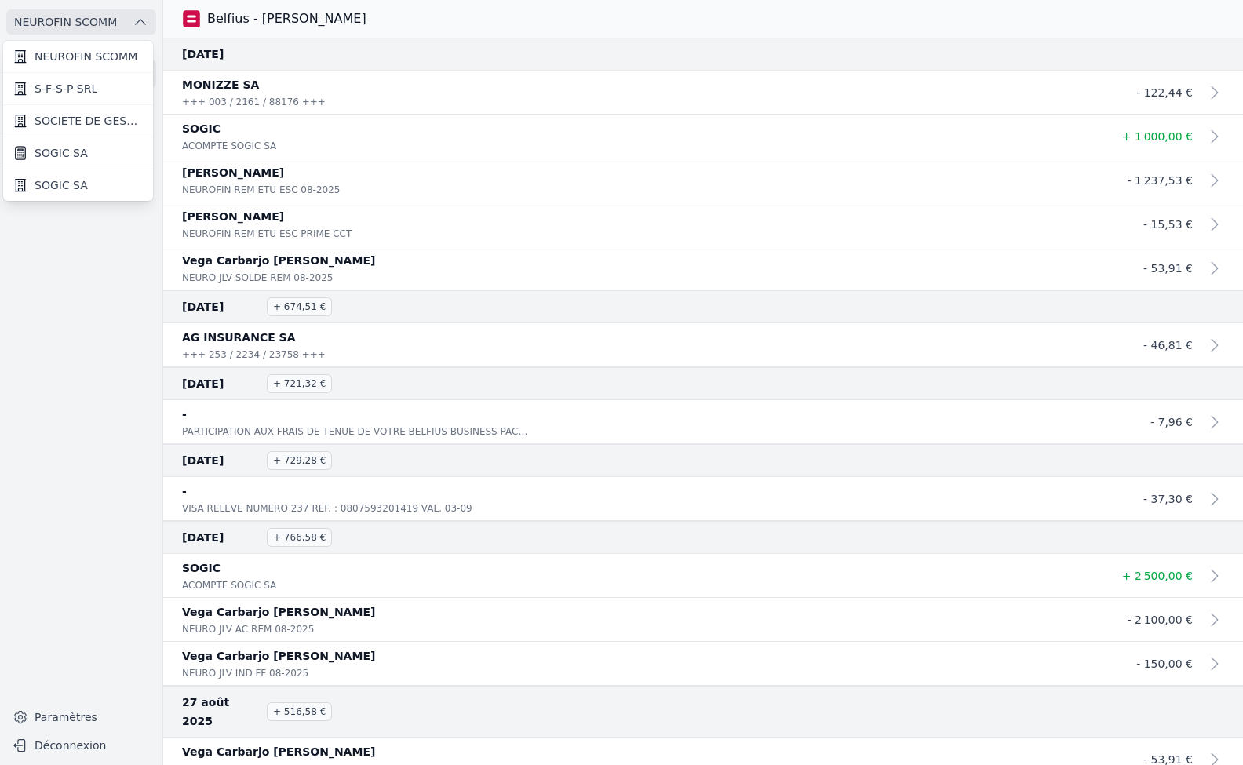
click at [90, 191] on link "SOGIC SA" at bounding box center [78, 184] width 150 height 31
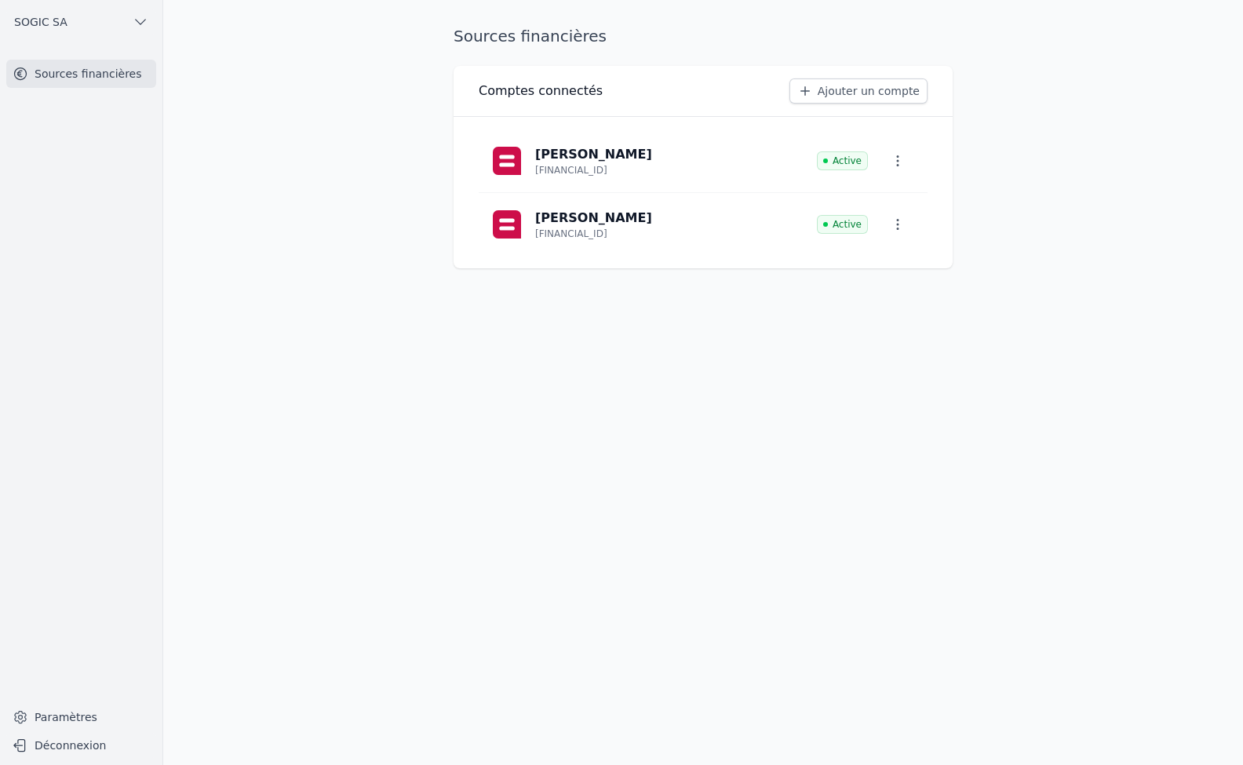
click at [577, 162] on p "Philippe Schmets" at bounding box center [593, 154] width 117 height 19
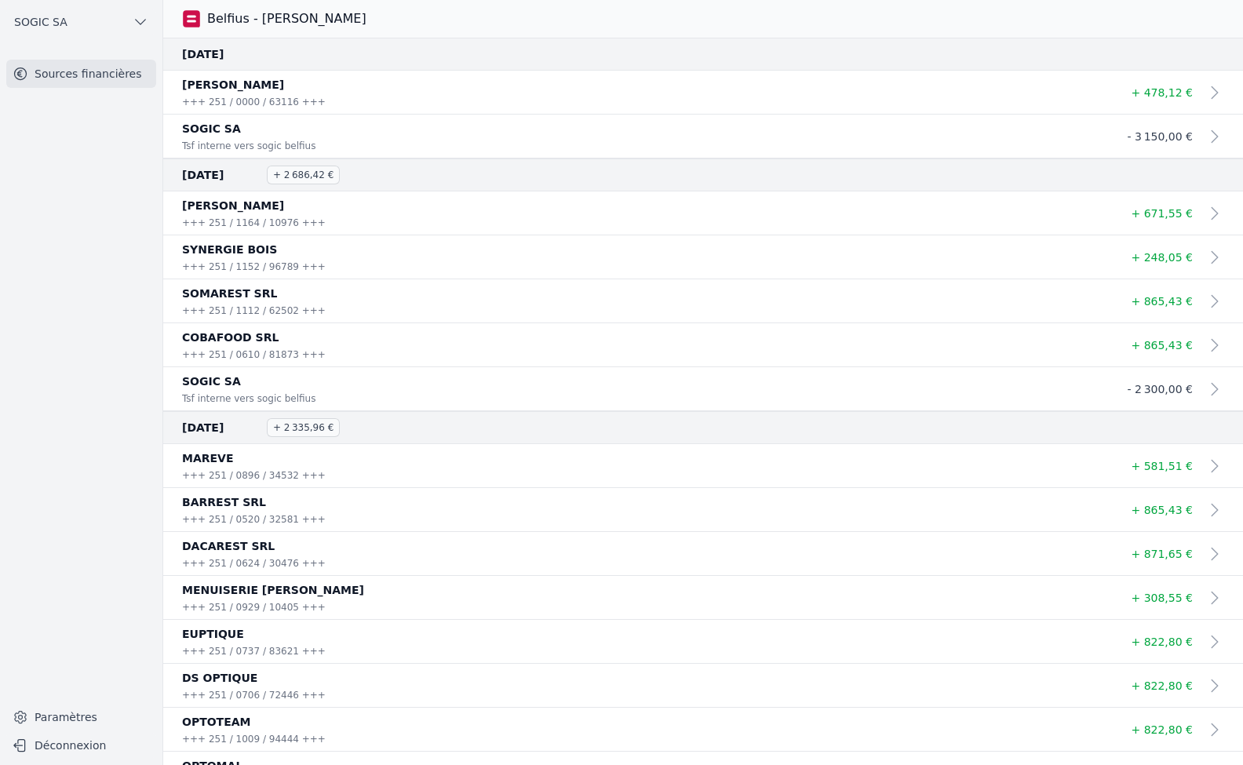
click at [49, 20] on span "SOGIC SA" at bounding box center [40, 22] width 53 height 16
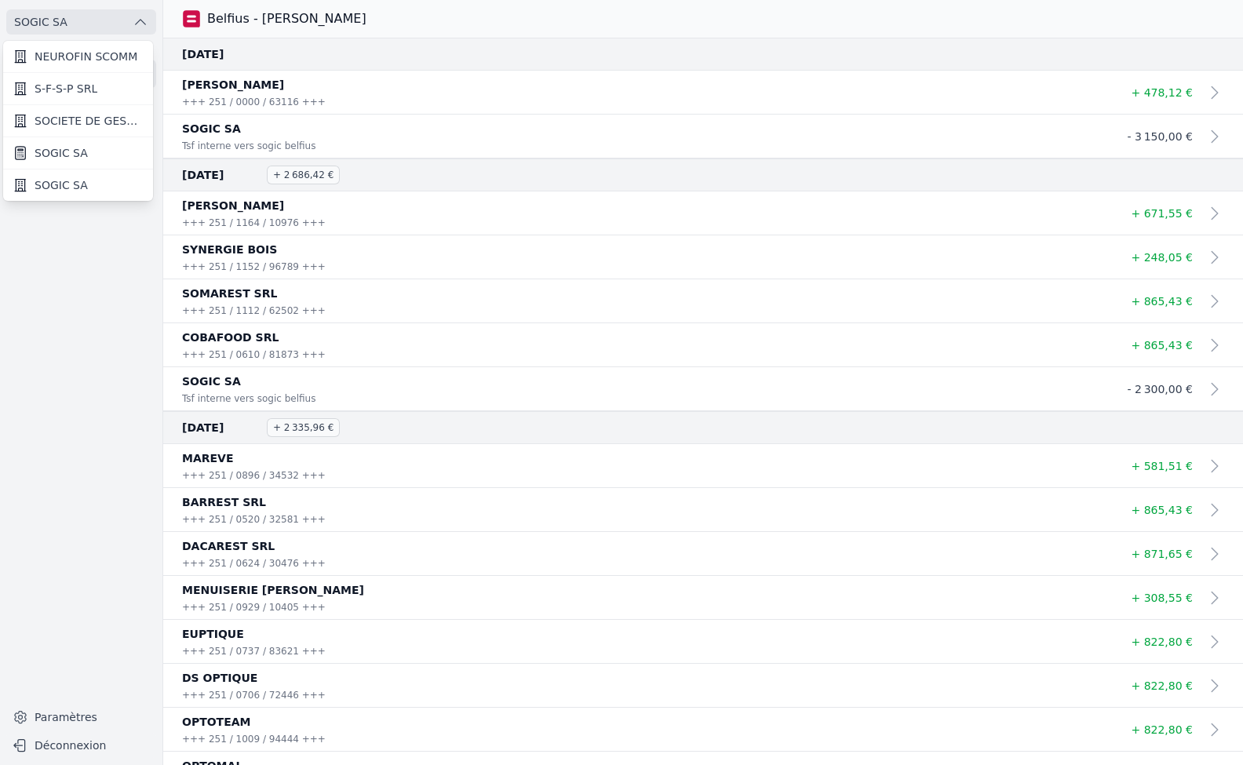
click at [82, 181] on span "SOGIC SA" at bounding box center [61, 185] width 53 height 16
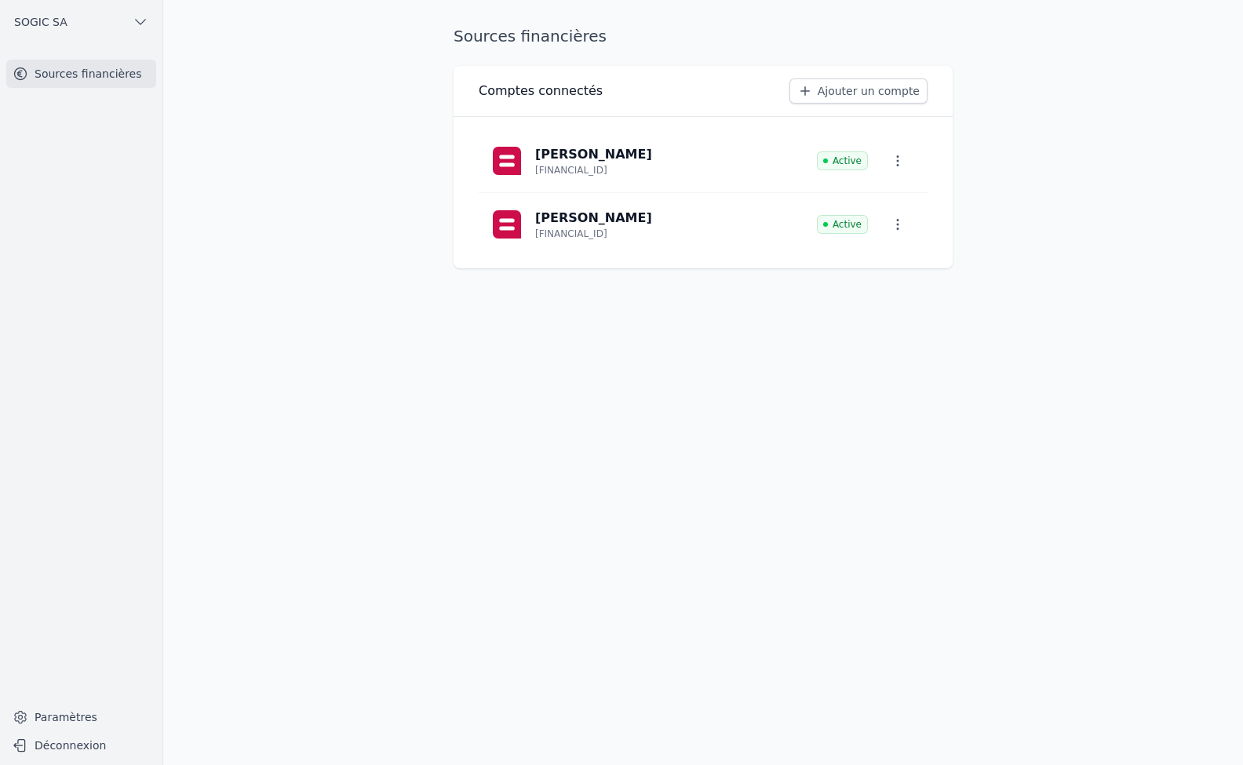
click at [533, 228] on div "Philippe Schmets BE57 0688 9497 1335" at bounding box center [571, 224] width 161 height 31
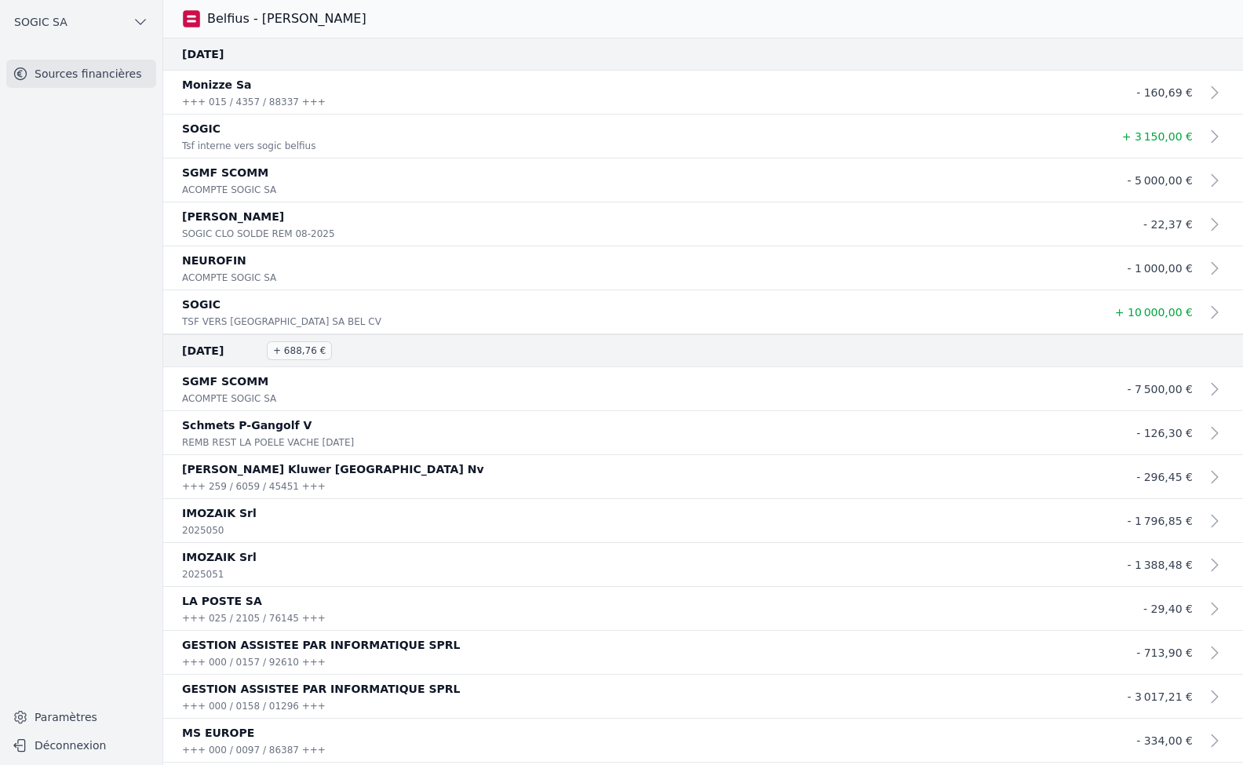
click at [27, 23] on span "SOGIC SA" at bounding box center [40, 22] width 53 height 16
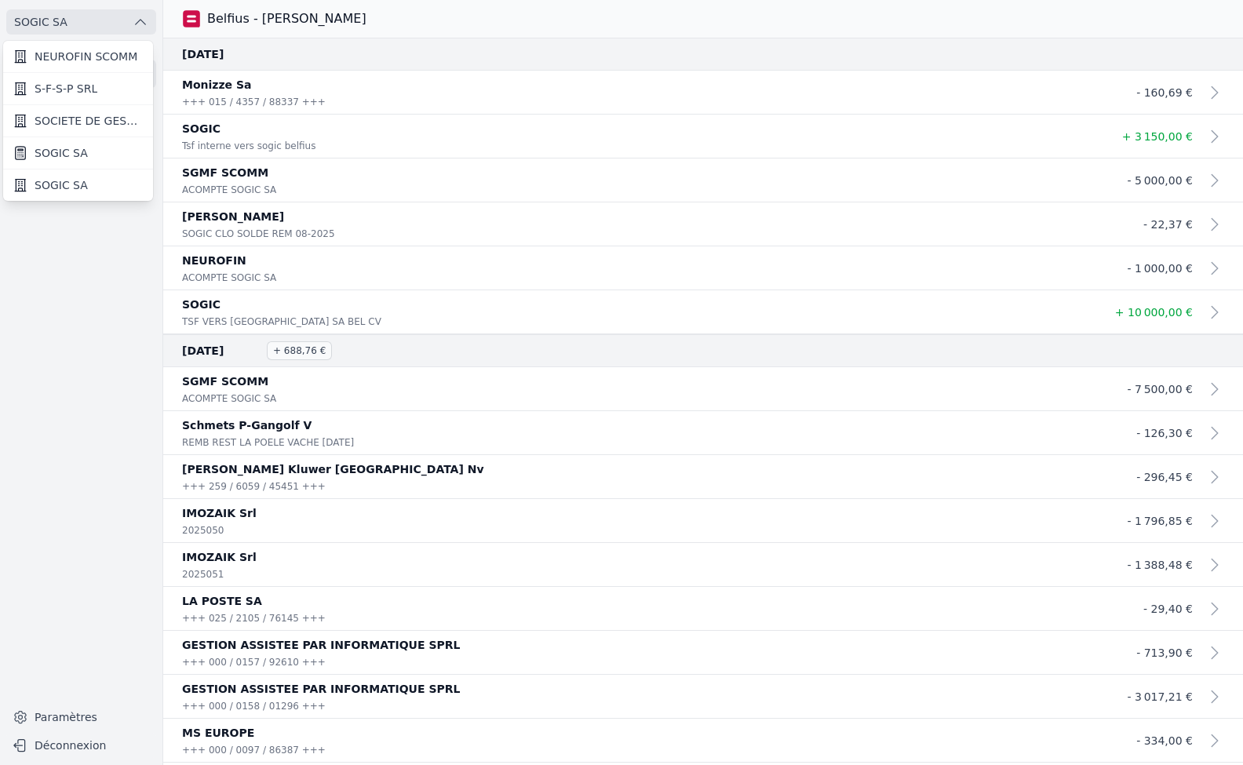
click at [82, 121] on span "SOCIETE DE GESTION ET DE MOYENS POUR FIDUCIAIRES SCS" at bounding box center [89, 121] width 109 height 16
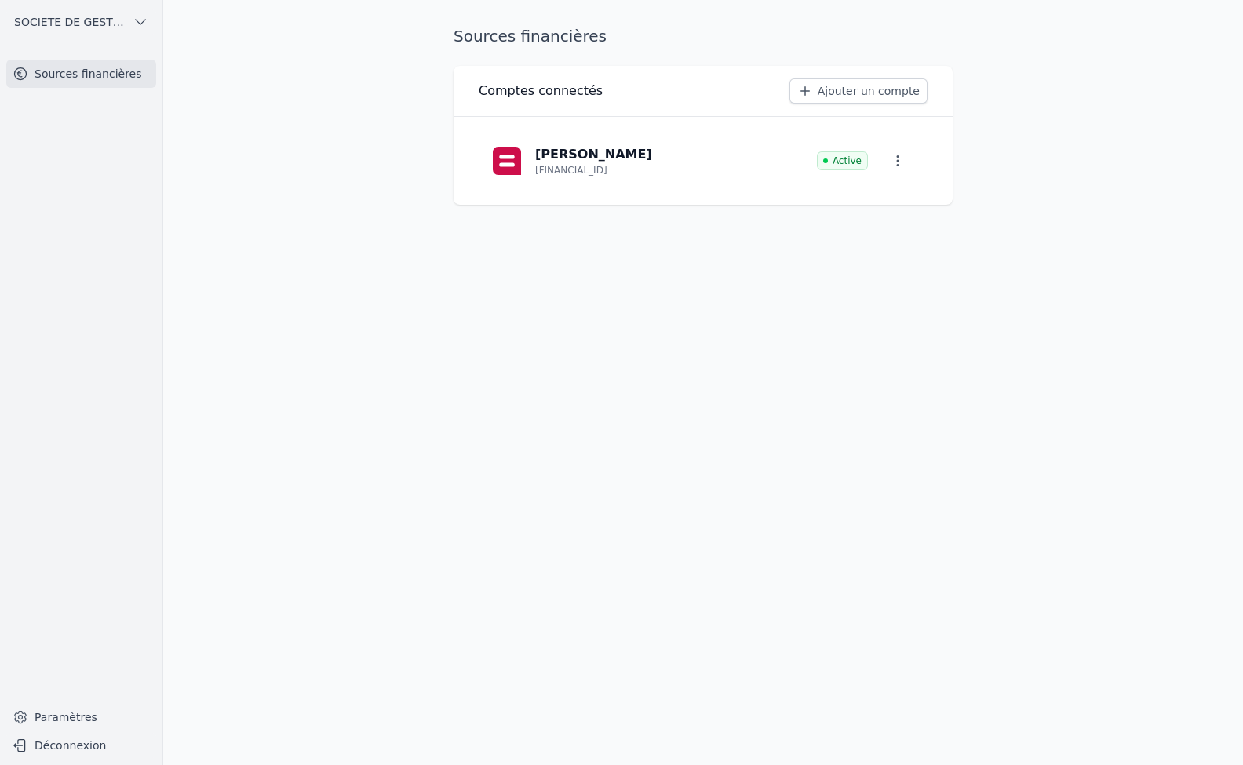
click at [592, 169] on p "[FINANCIAL_ID]" at bounding box center [571, 170] width 72 height 13
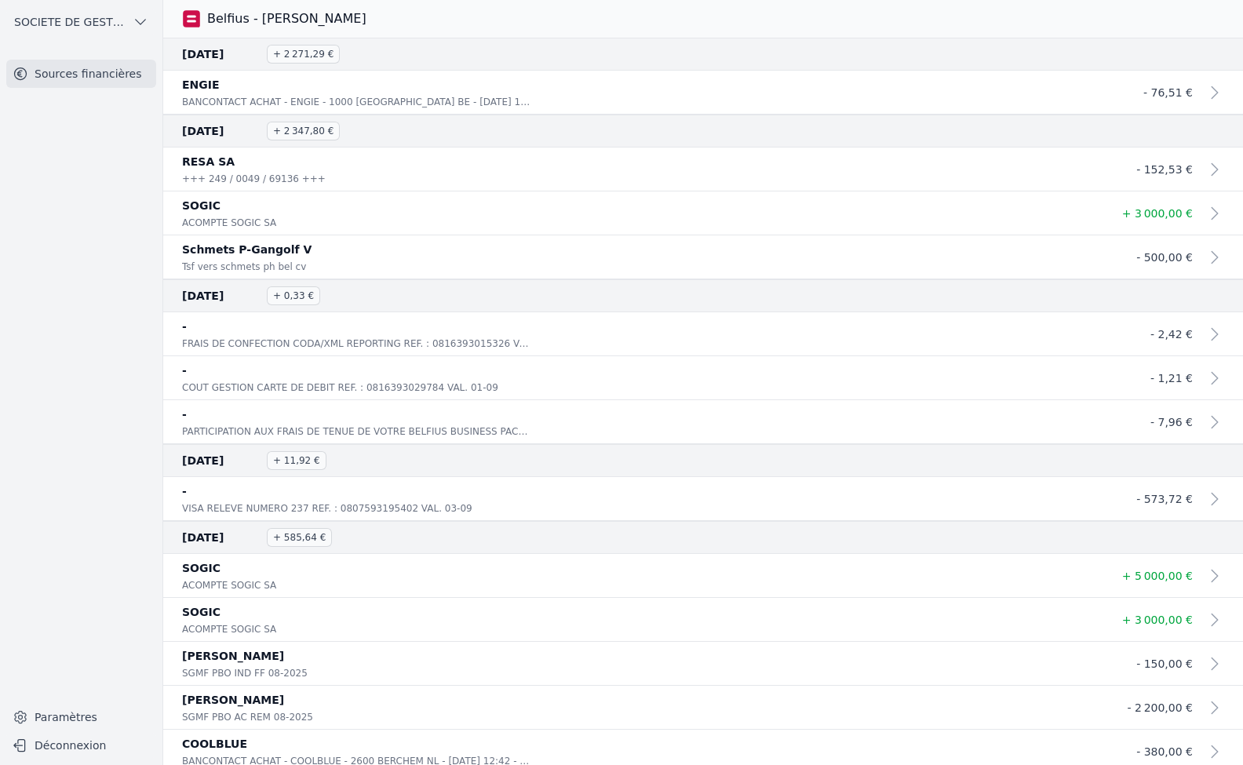
click at [37, 82] on link "Sources financières" at bounding box center [81, 74] width 150 height 28
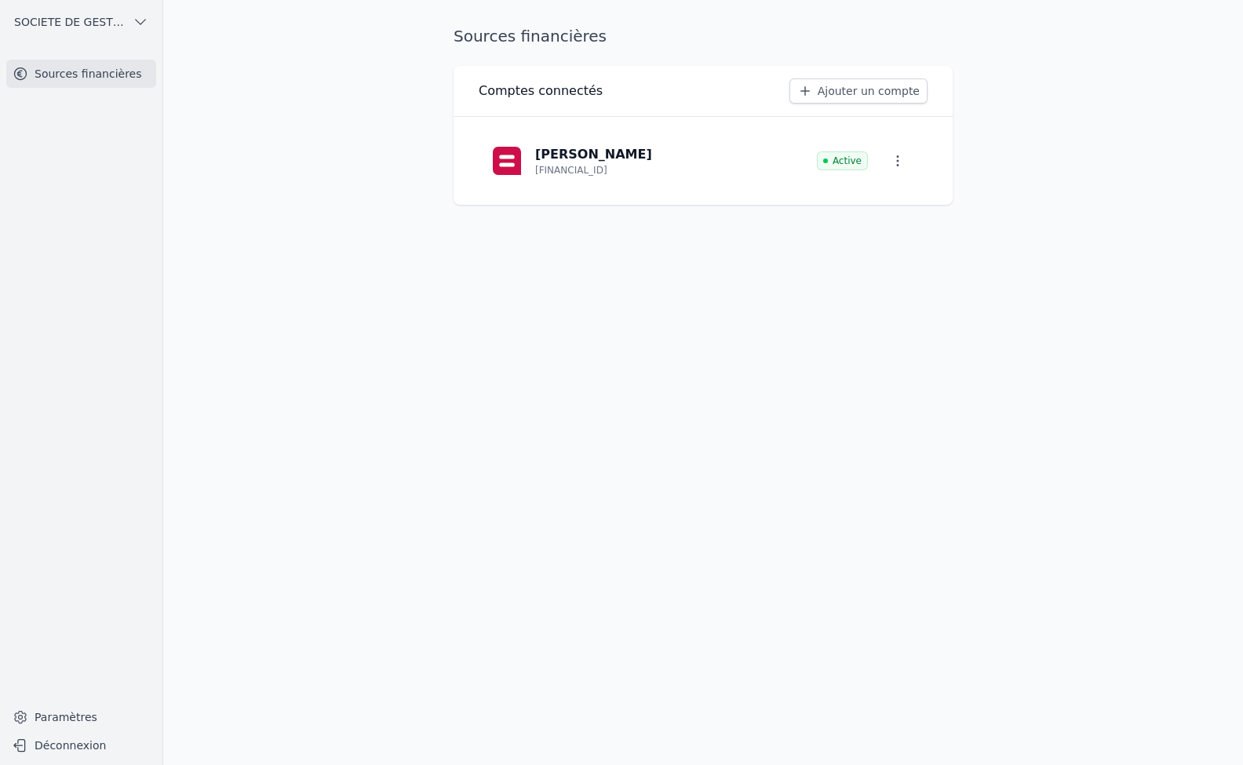
click at [534, 153] on div "Philippe Schmets BE51 0688 9495 4662" at bounding box center [571, 160] width 161 height 31
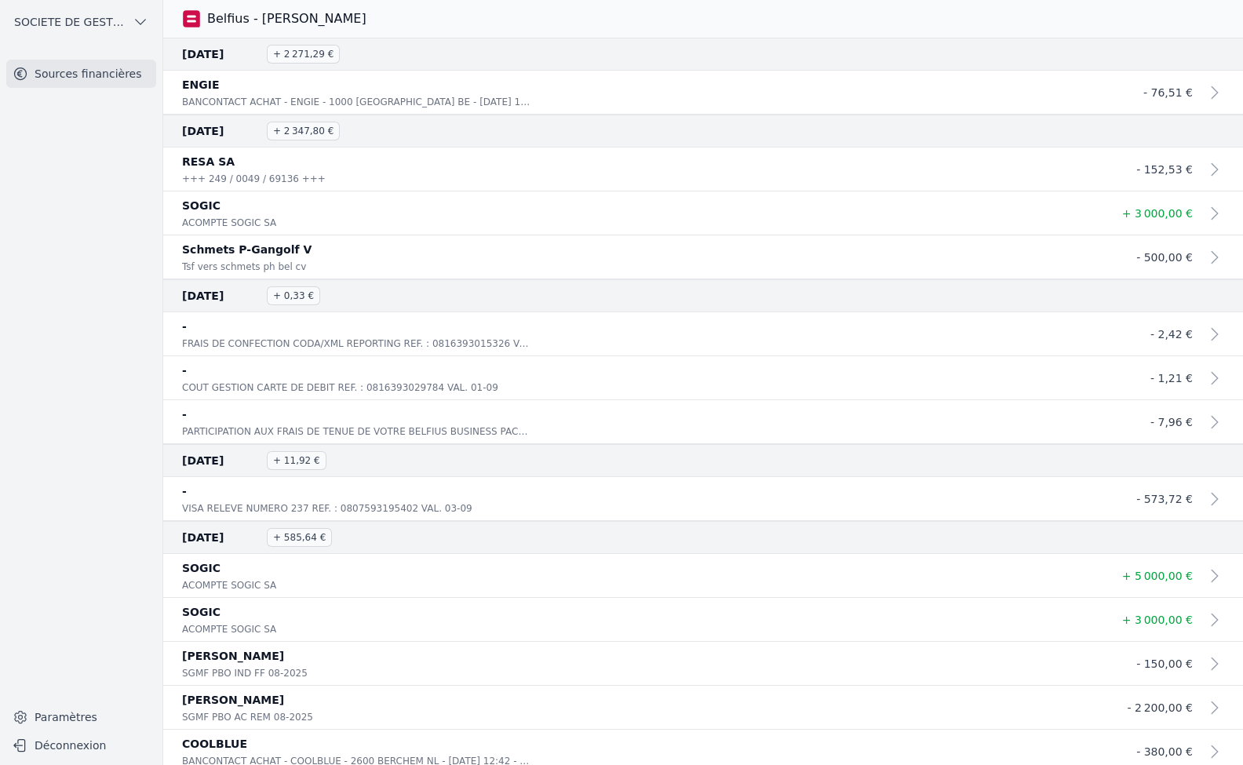
click at [134, 20] on icon "button" at bounding box center [141, 22] width 16 height 16
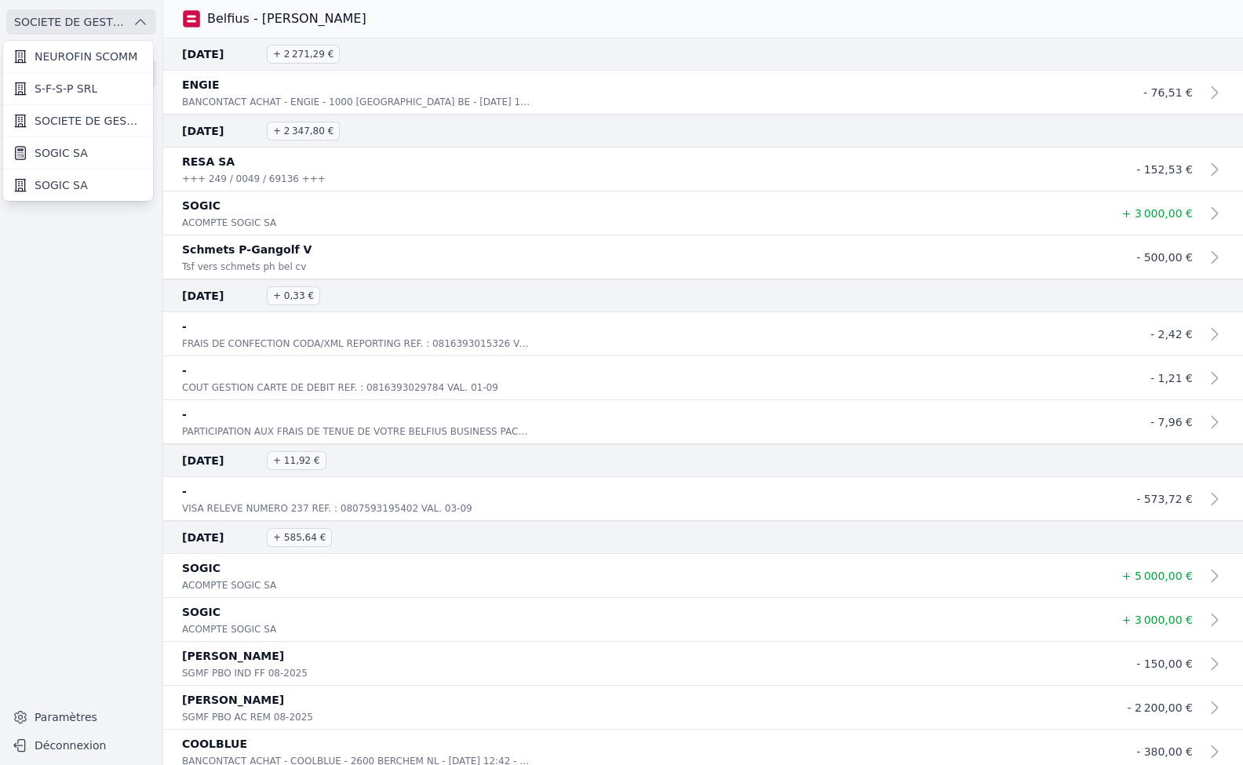
click at [74, 151] on span "SOGIC SA" at bounding box center [61, 153] width 53 height 16
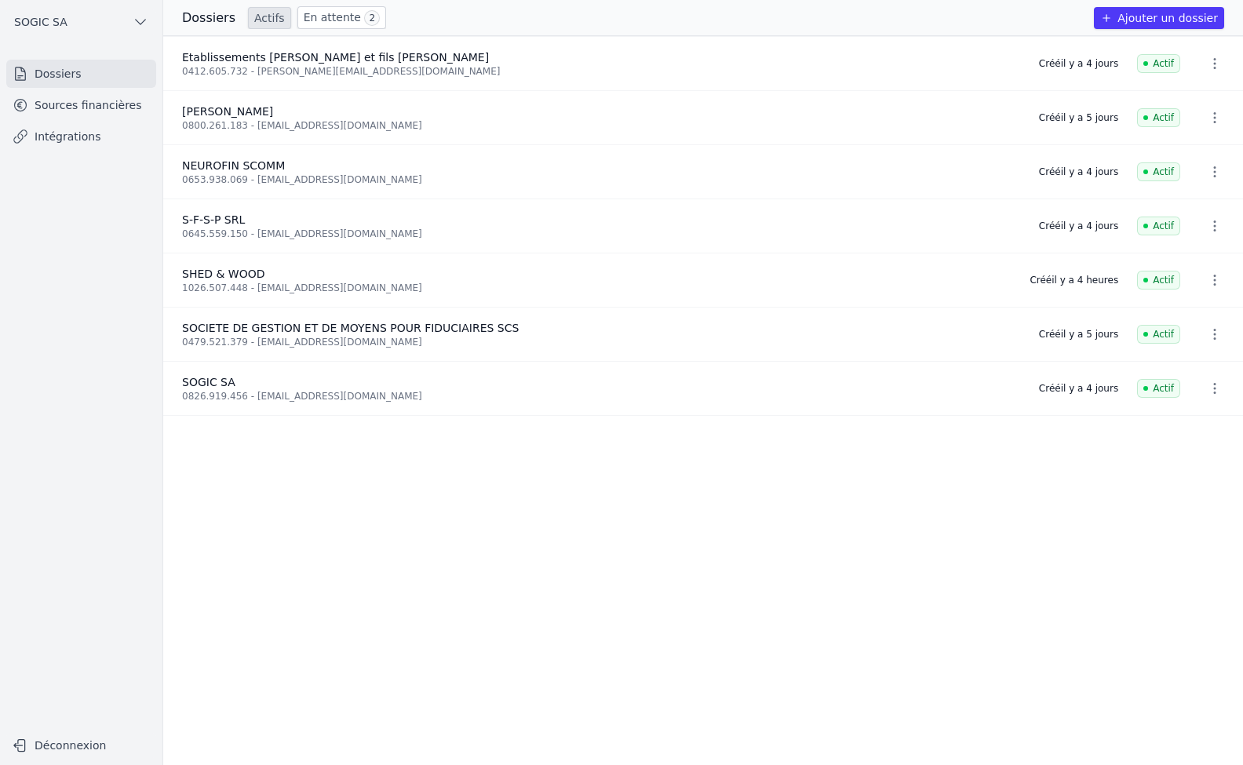
click at [51, 137] on link "Intégrations" at bounding box center [81, 136] width 150 height 28
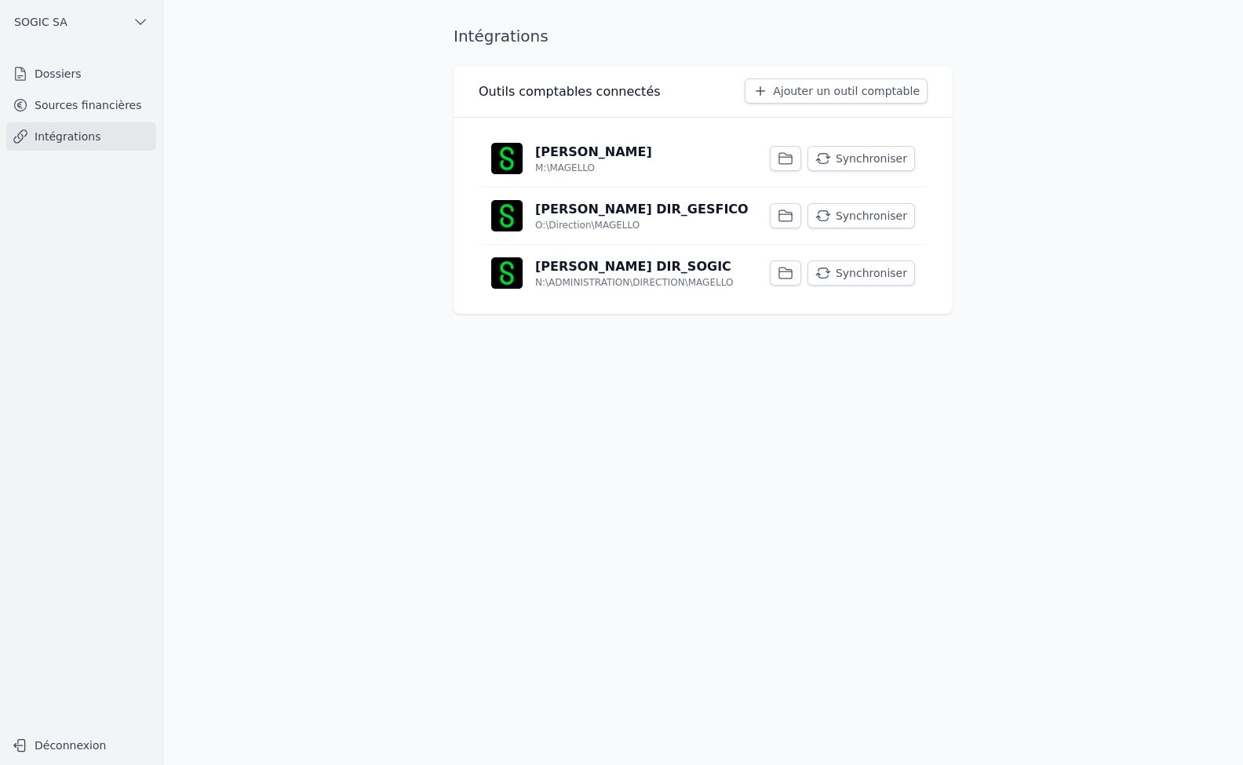
click at [62, 109] on link "Sources financières" at bounding box center [81, 105] width 150 height 28
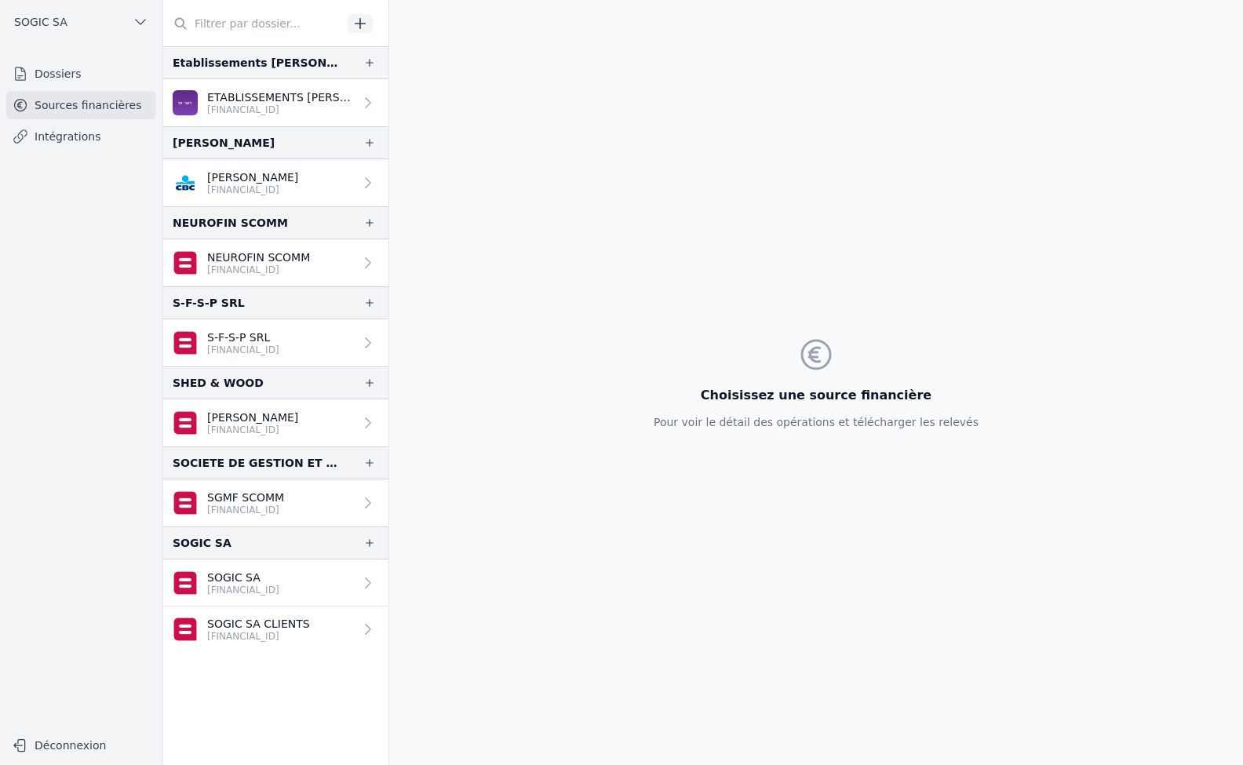
click at [70, 78] on link "Dossiers" at bounding box center [81, 74] width 150 height 28
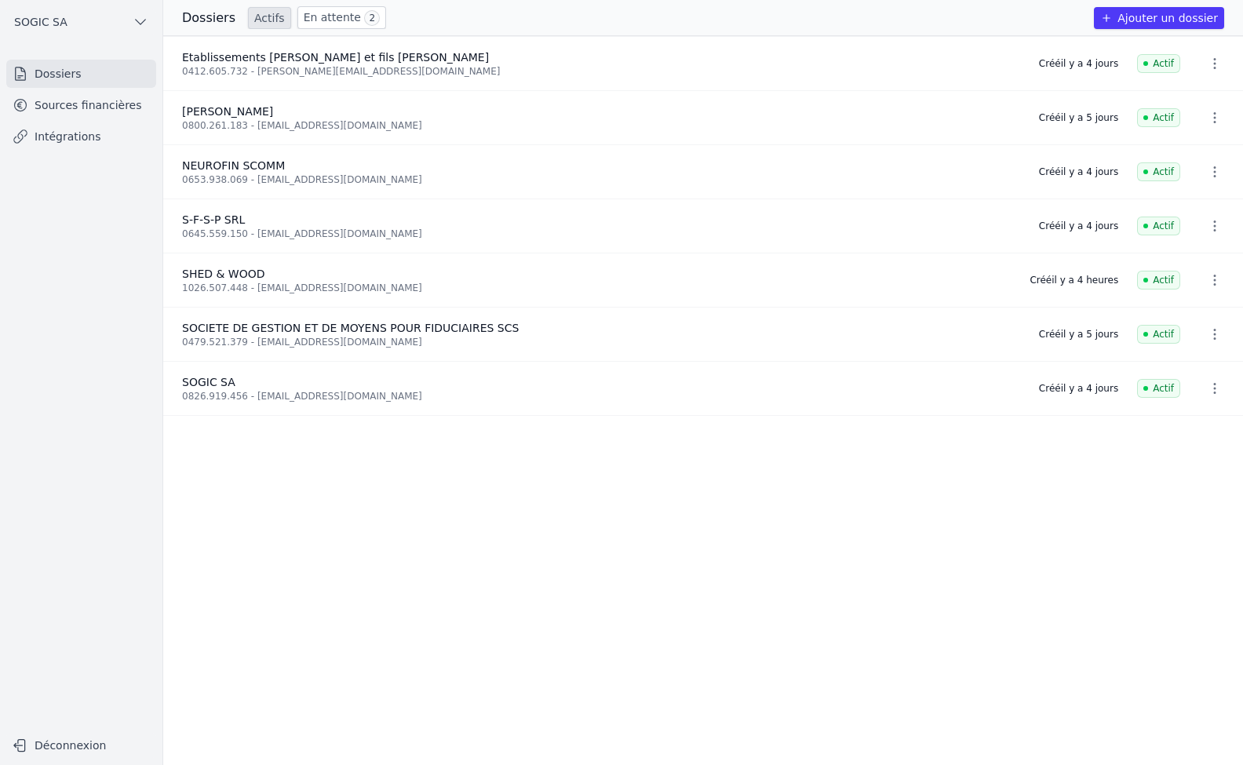
click at [82, 103] on link "Sources financières" at bounding box center [81, 105] width 150 height 28
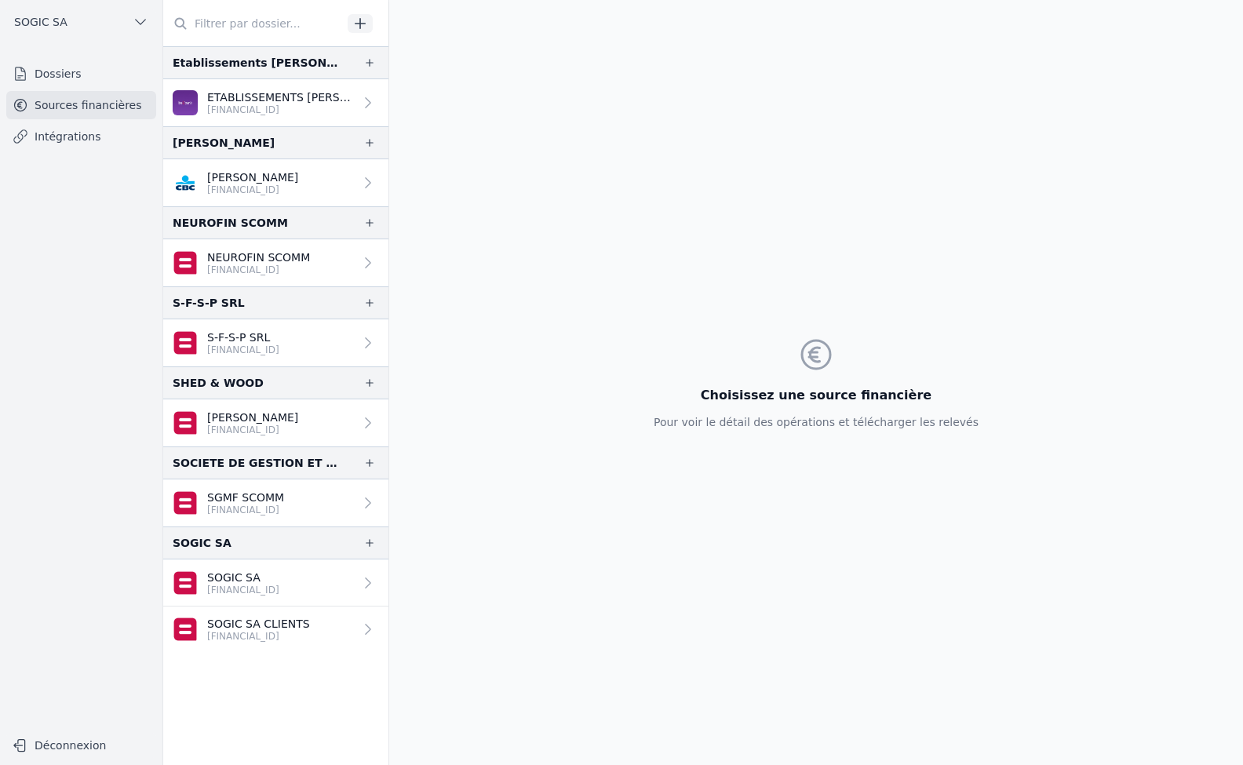
click at [235, 508] on p "[FINANCIAL_ID]" at bounding box center [245, 510] width 77 height 13
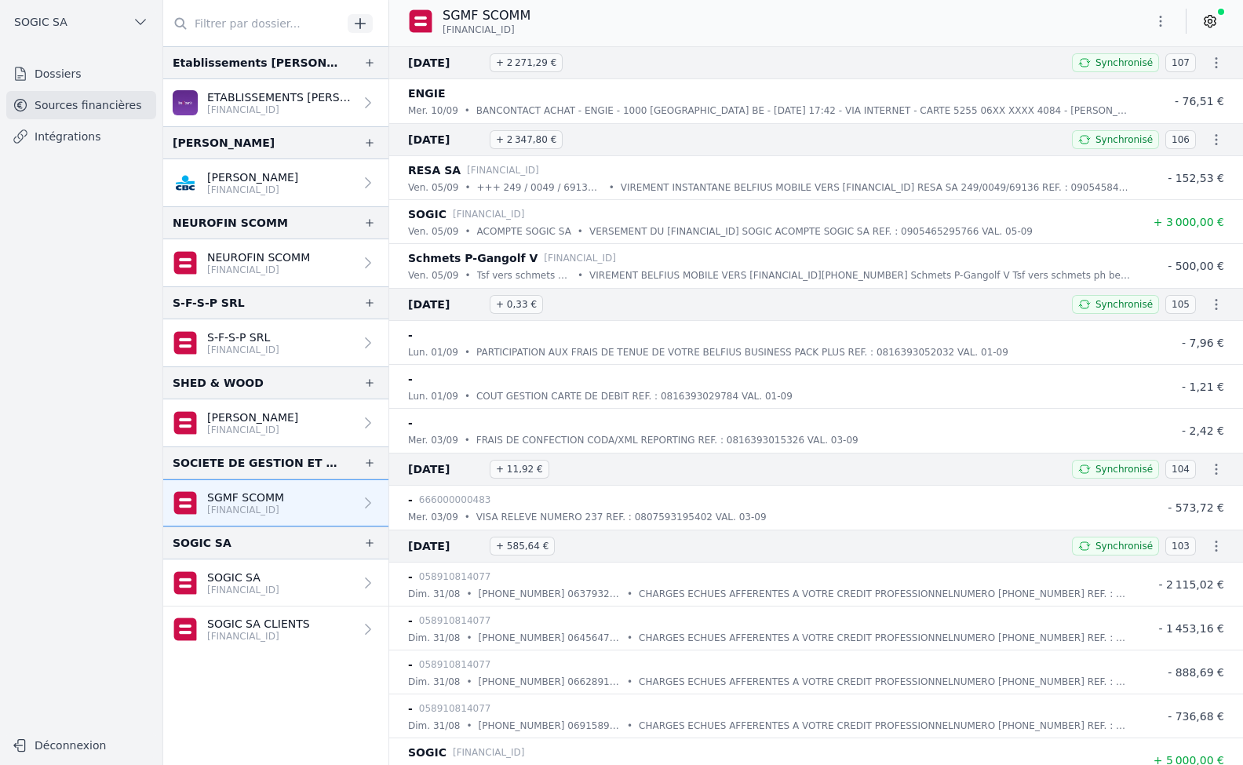
click at [235, 508] on p "[FINANCIAL_ID]" at bounding box center [245, 510] width 77 height 13
click at [257, 630] on p "[FINANCIAL_ID]" at bounding box center [258, 636] width 103 height 13
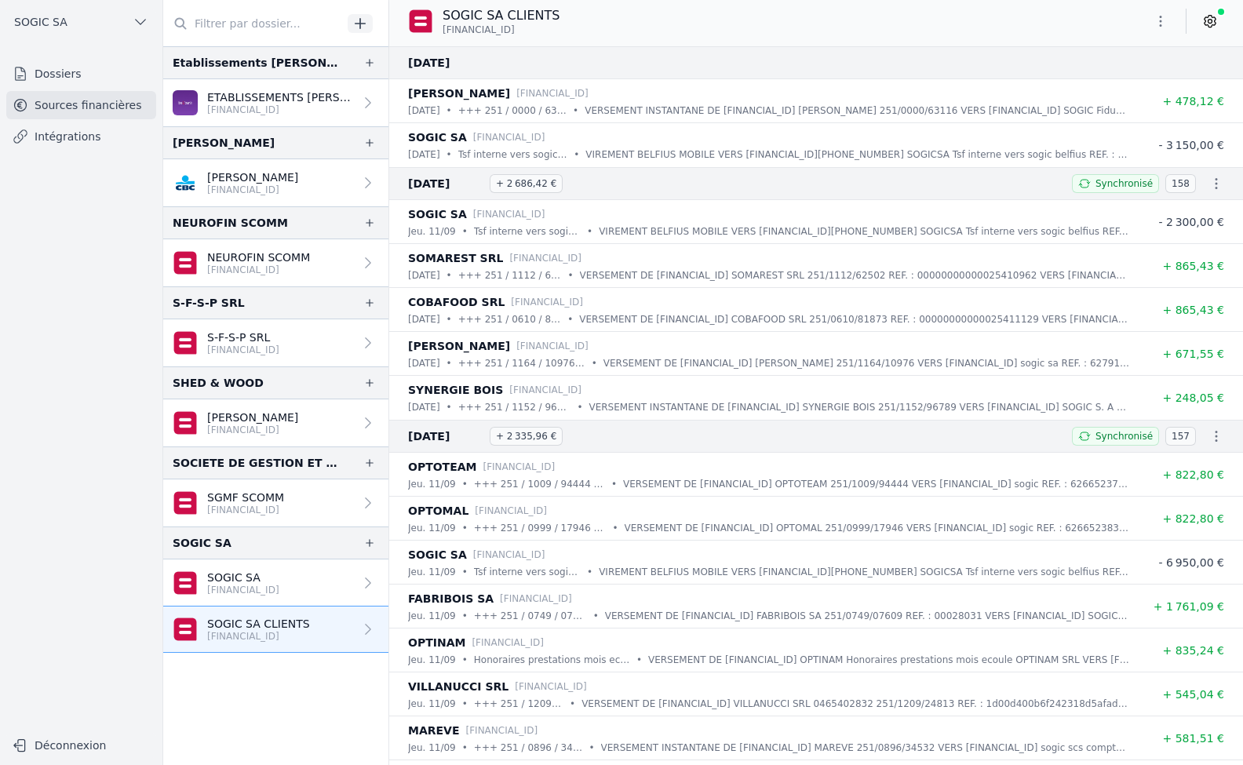
click at [255, 508] on p "[FINANCIAL_ID]" at bounding box center [245, 510] width 77 height 13
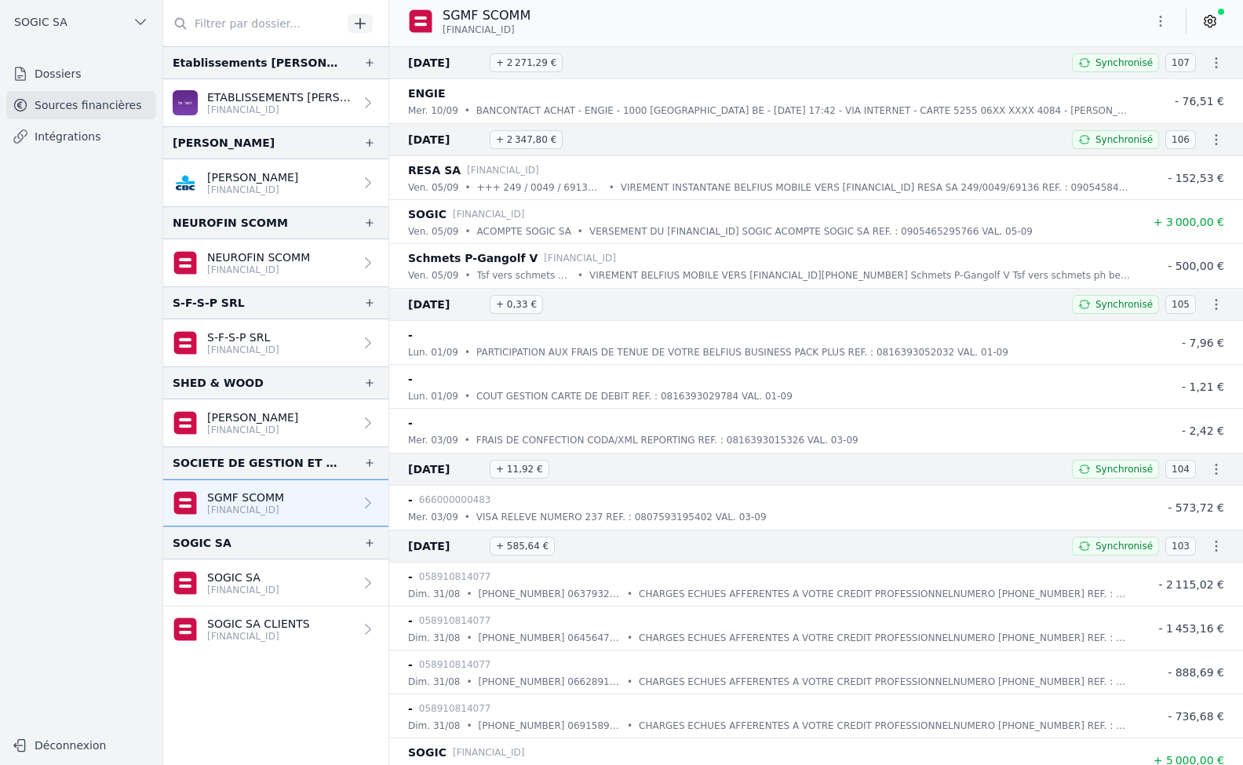
click at [271, 632] on p "[FINANCIAL_ID]" at bounding box center [258, 636] width 103 height 13
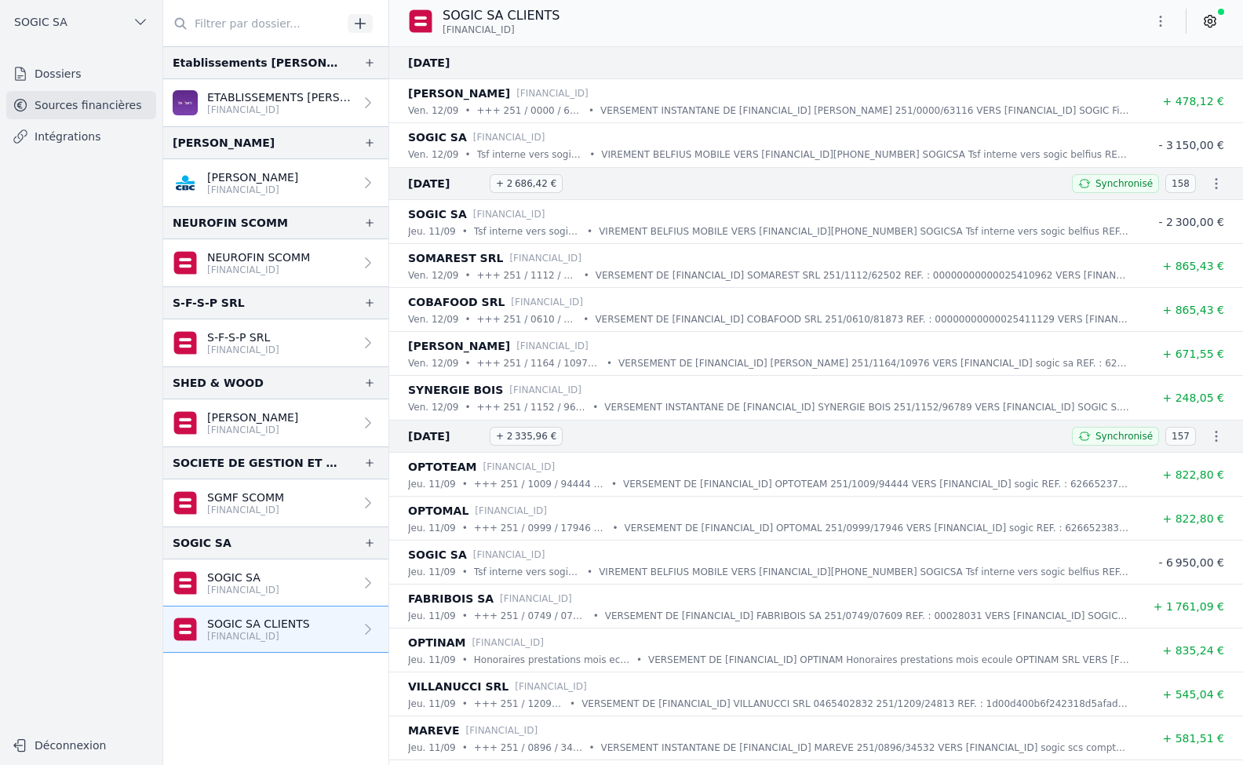
click at [64, 80] on link "Dossiers" at bounding box center [81, 74] width 150 height 28
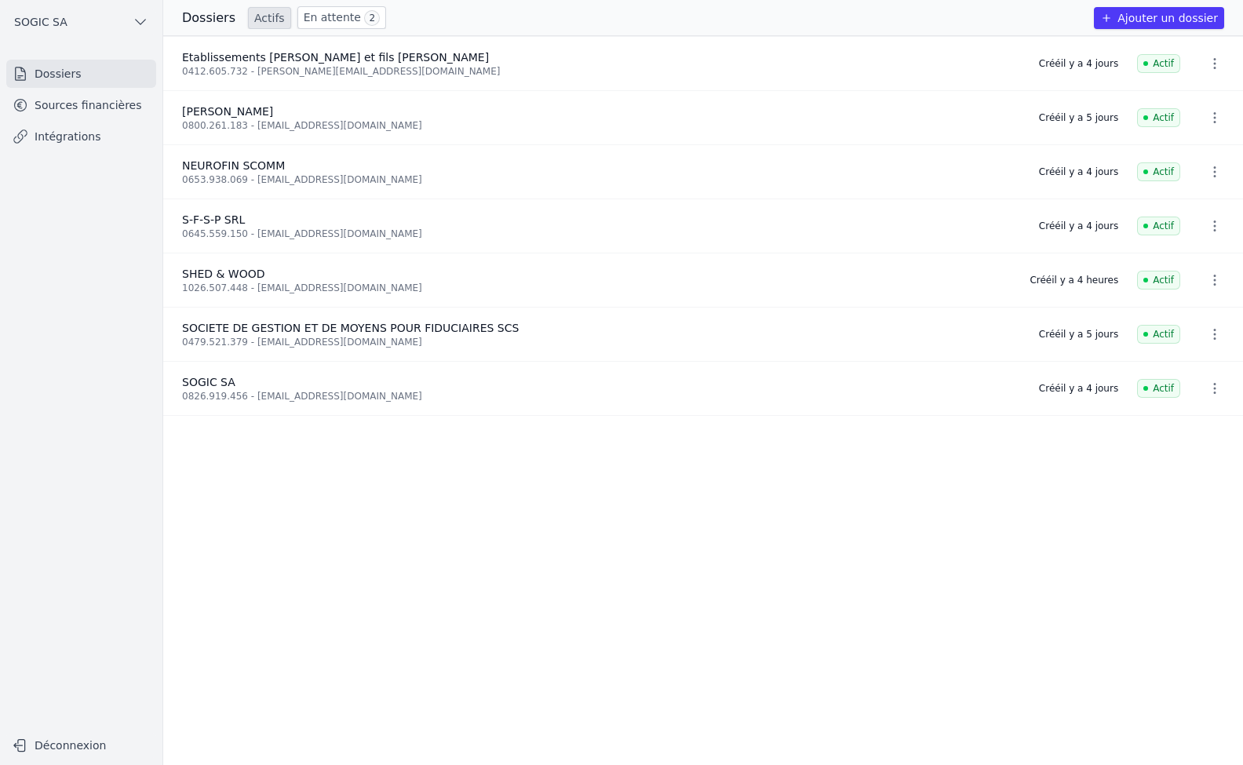
click at [80, 97] on link "Sources financières" at bounding box center [81, 105] width 150 height 28
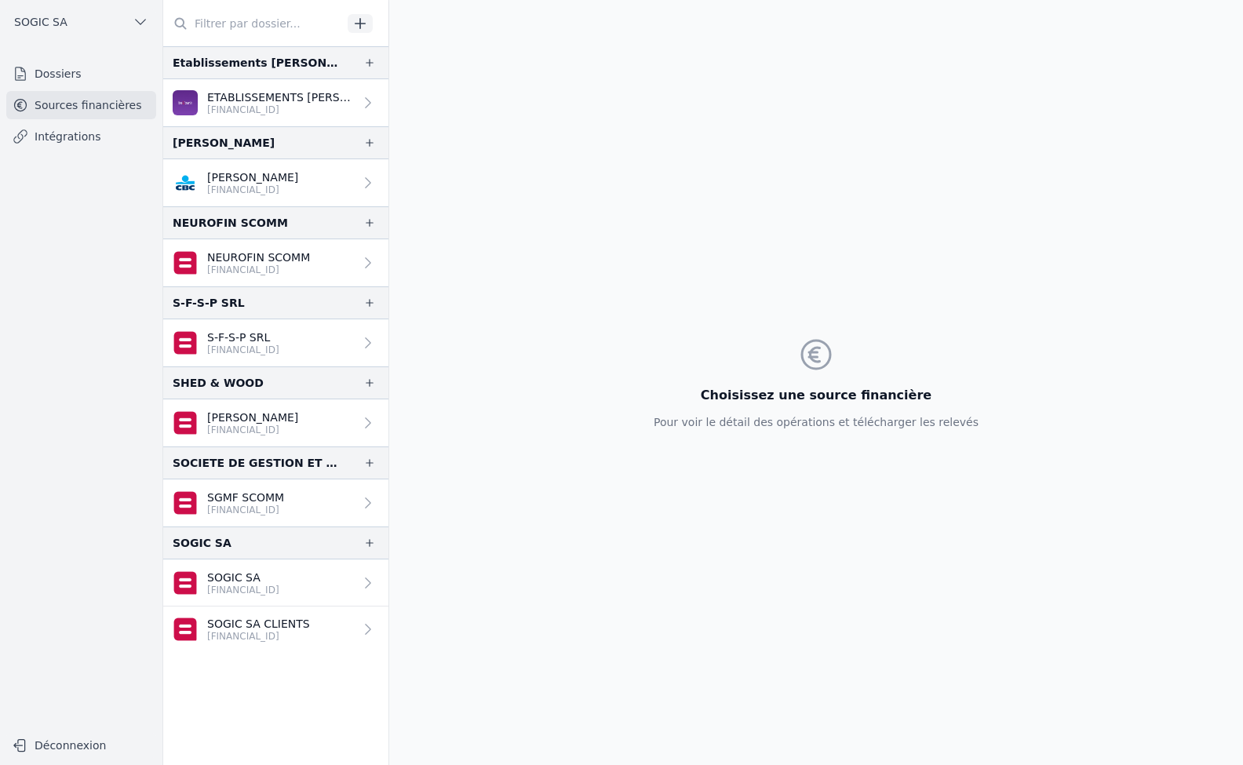
click at [252, 630] on p "[FINANCIAL_ID]" at bounding box center [258, 636] width 103 height 13
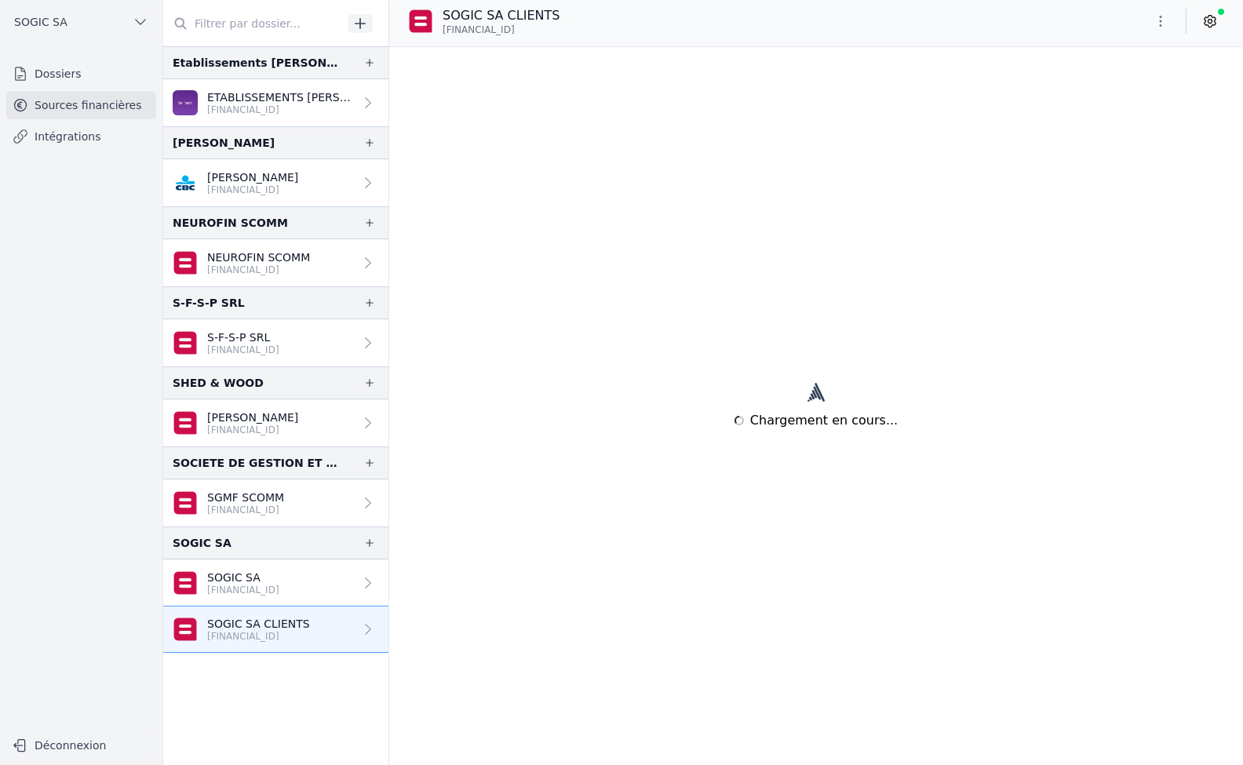
click at [269, 496] on p "SGMF SCOMM" at bounding box center [245, 498] width 77 height 16
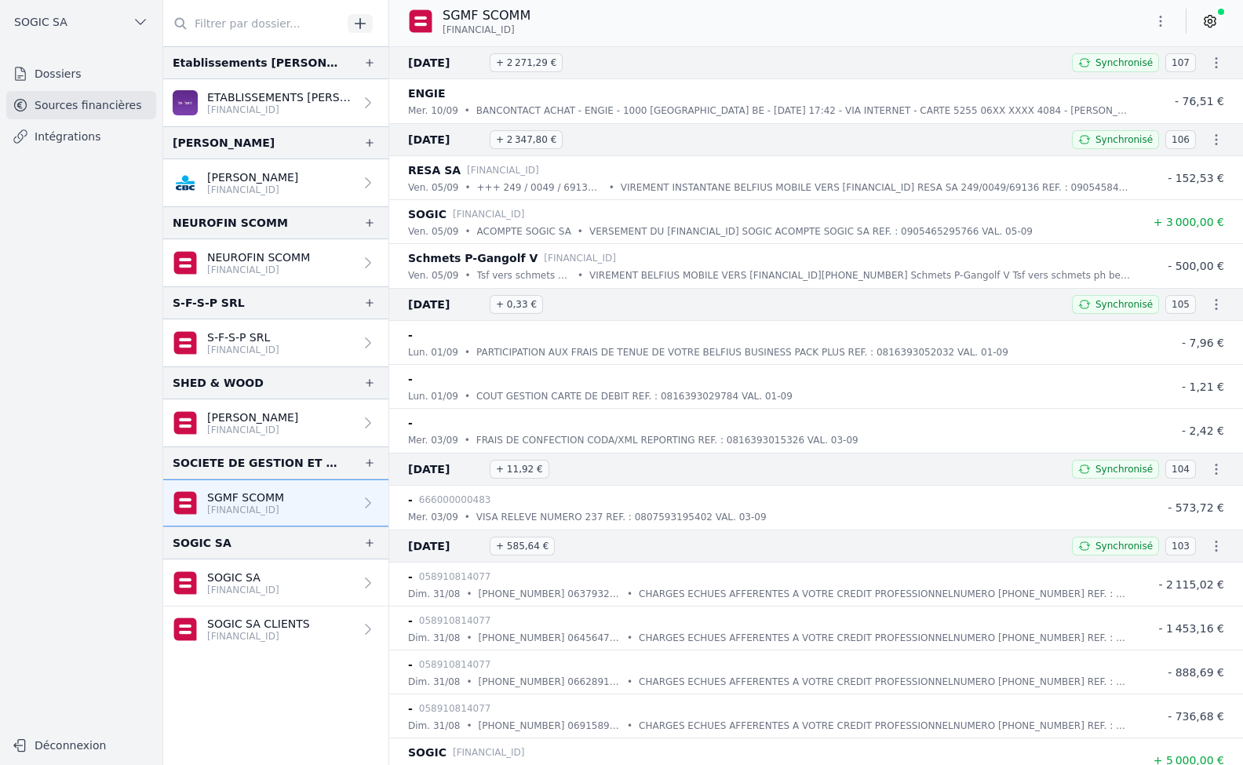
click at [264, 628] on p "SOGIC SA CLIENTS" at bounding box center [258, 624] width 103 height 16
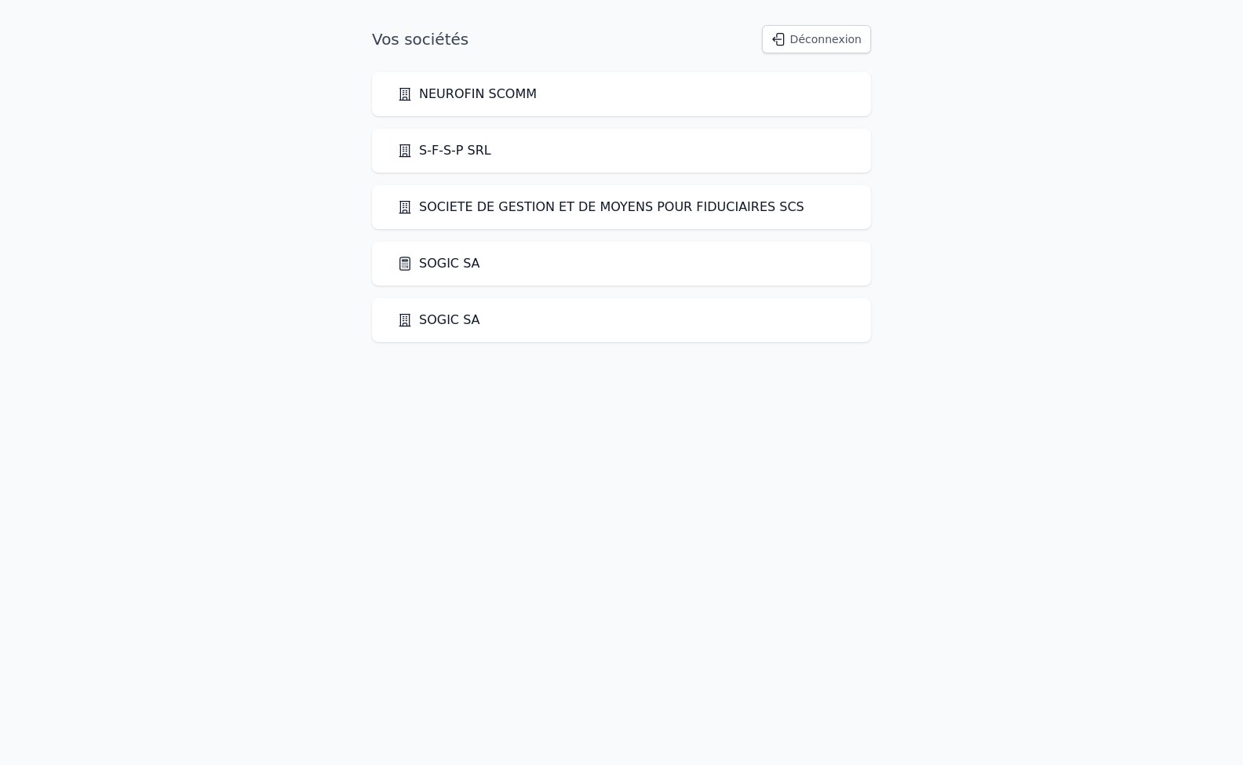
click at [421, 270] on link "SOGIC SA" at bounding box center [438, 263] width 83 height 19
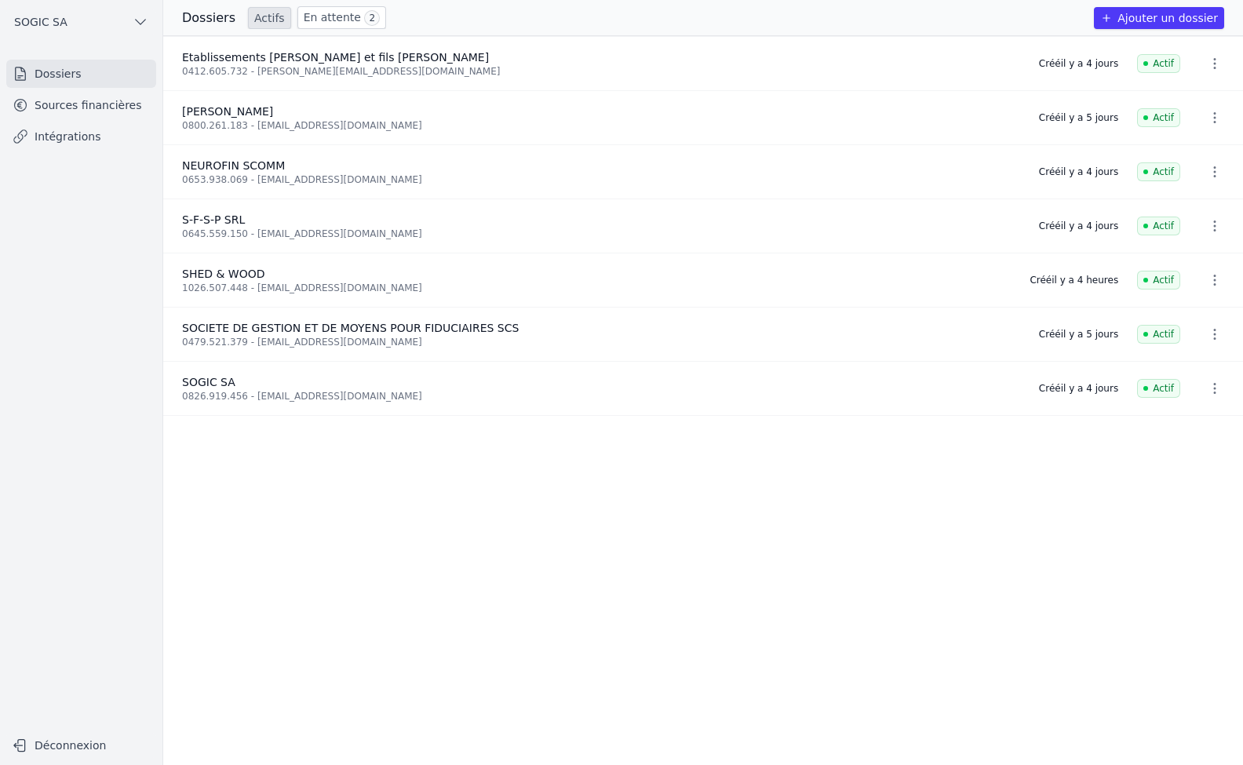
click at [71, 107] on link "Sources financières" at bounding box center [81, 105] width 150 height 28
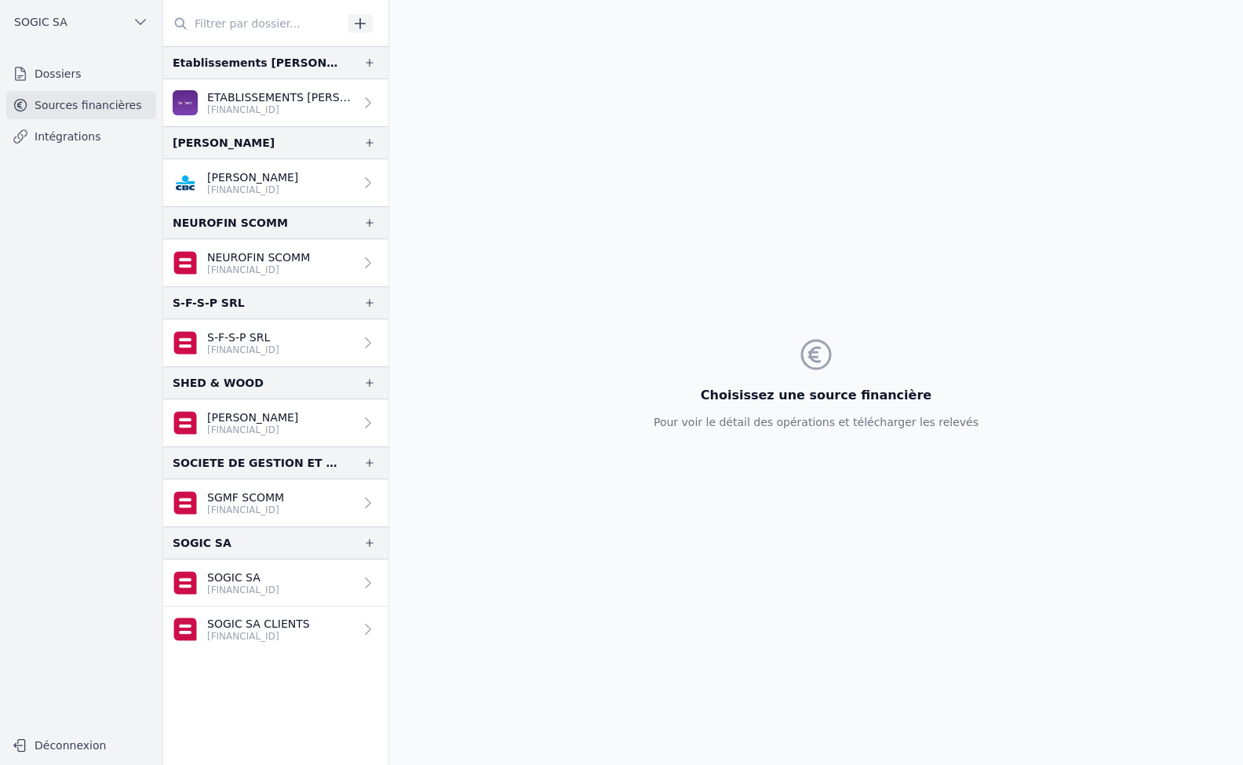
click at [262, 498] on p "SGMF SCOMM" at bounding box center [245, 498] width 77 height 16
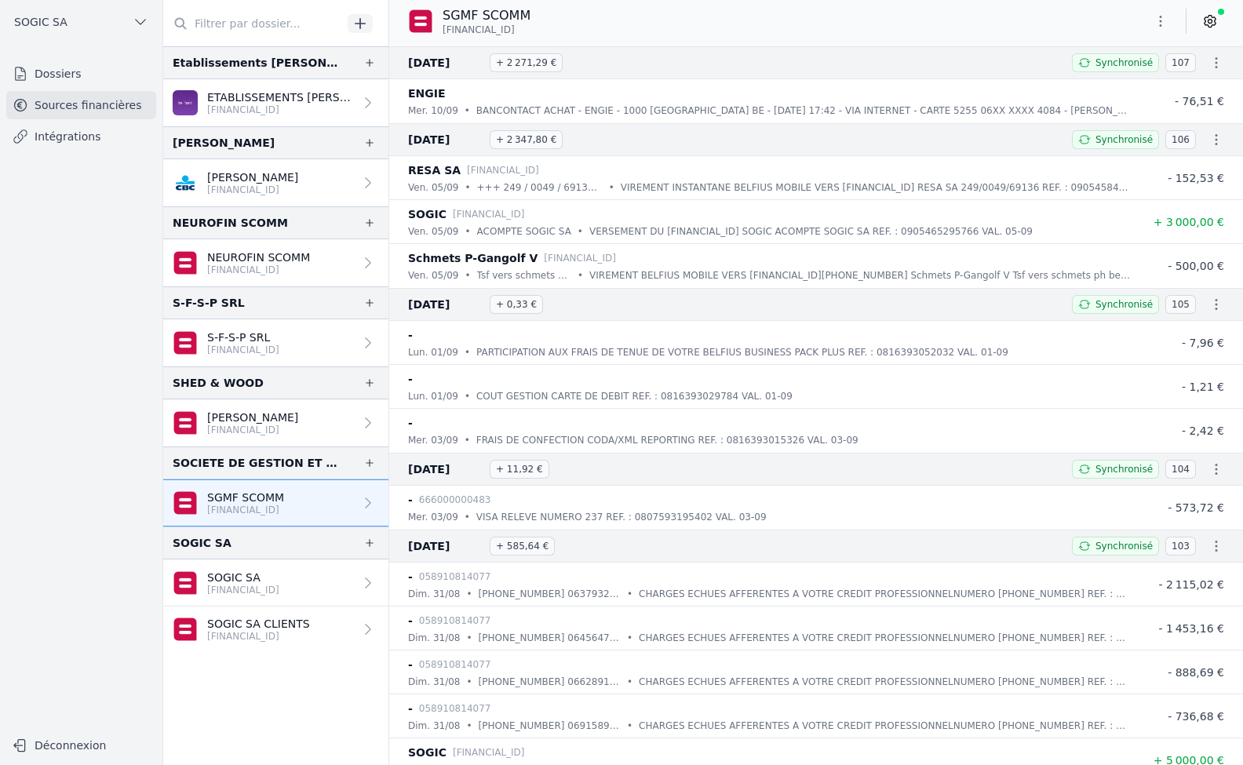
click at [1147, 20] on button "button" at bounding box center [1160, 21] width 31 height 25
